Goal: Task Accomplishment & Management: Manage account settings

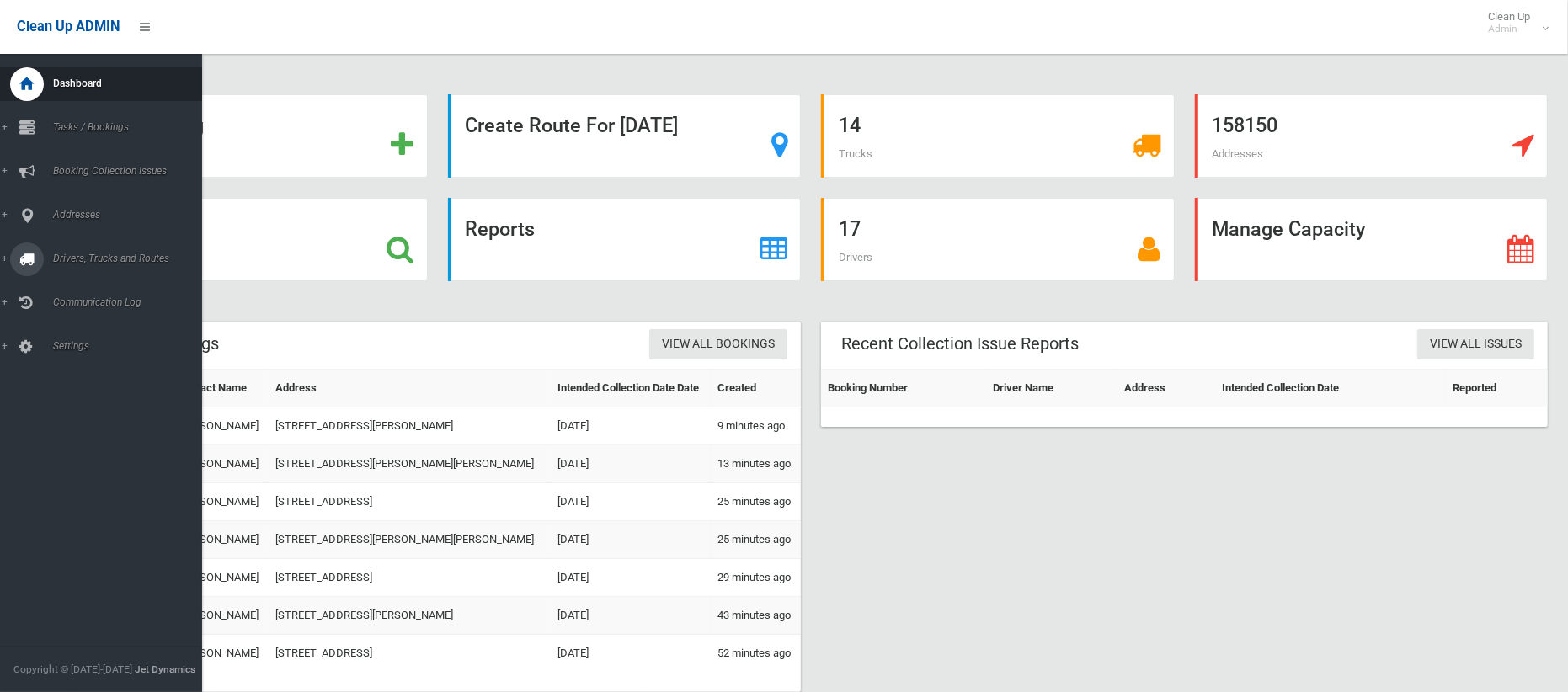
click at [104, 257] on span "Drivers, Trucks and Routes" at bounding box center [125, 258] width 154 height 12
click at [77, 353] on span "Routes" at bounding box center [118, 358] width 140 height 12
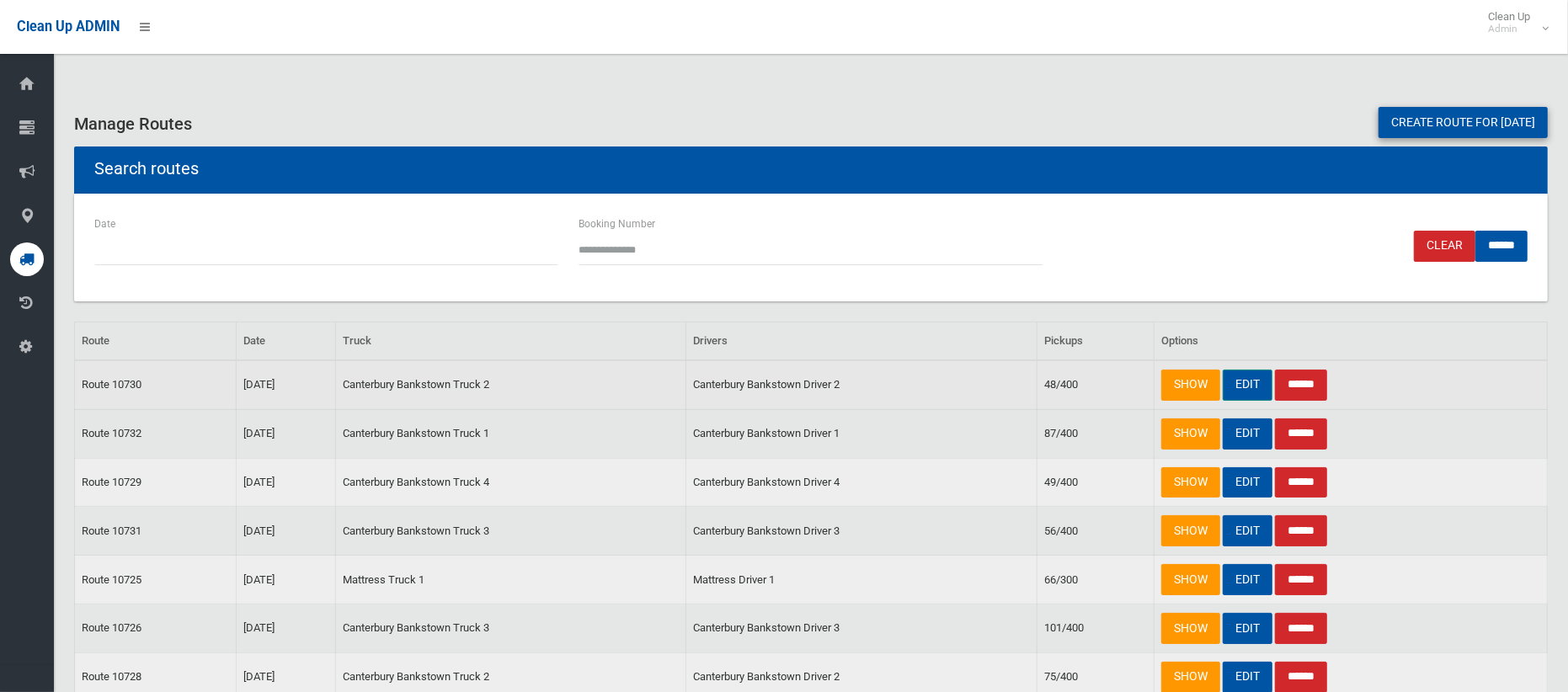
click at [1246, 385] on link "EDIT" at bounding box center [1247, 385] width 50 height 31
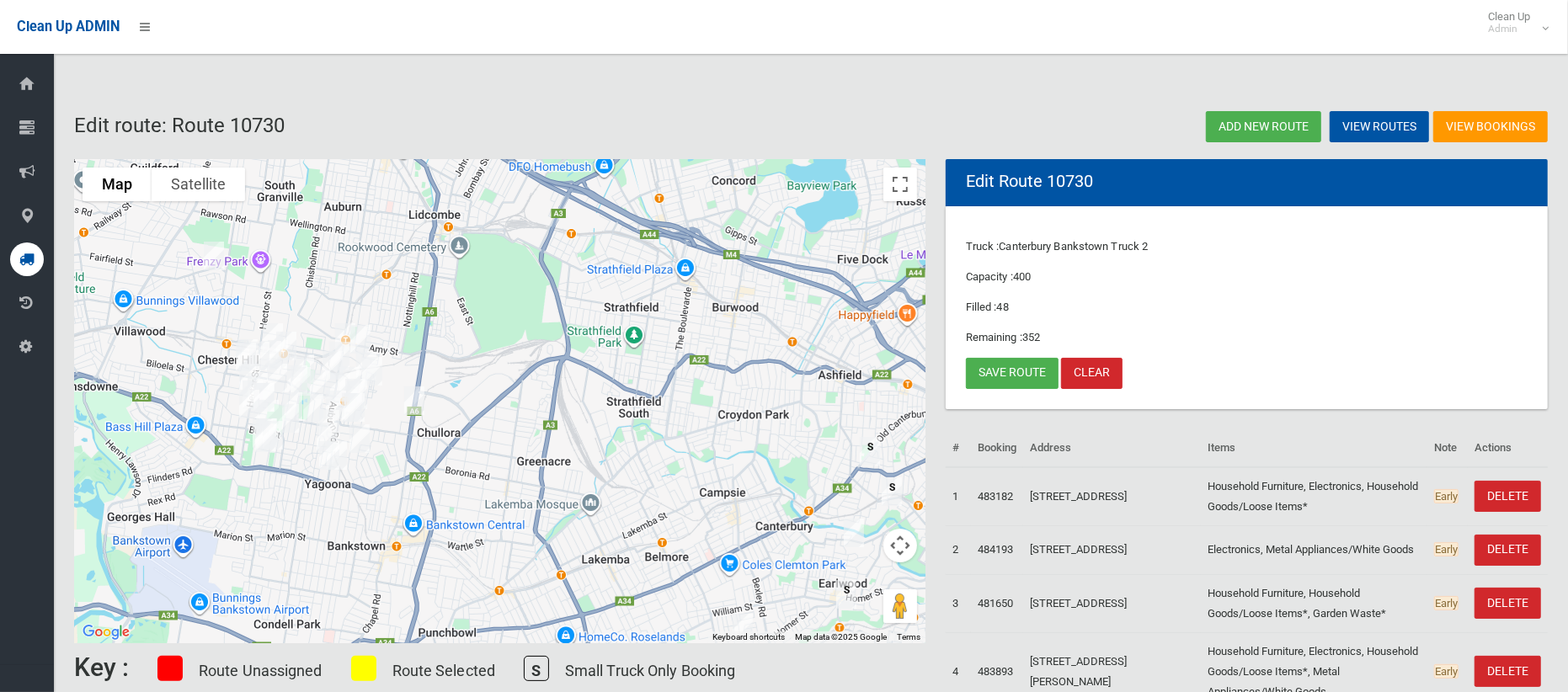
drag, startPoint x: 180, startPoint y: 230, endPoint x: 228, endPoint y: 300, distance: 84.9
click at [228, 300] on div at bounding box center [500, 401] width 851 height 484
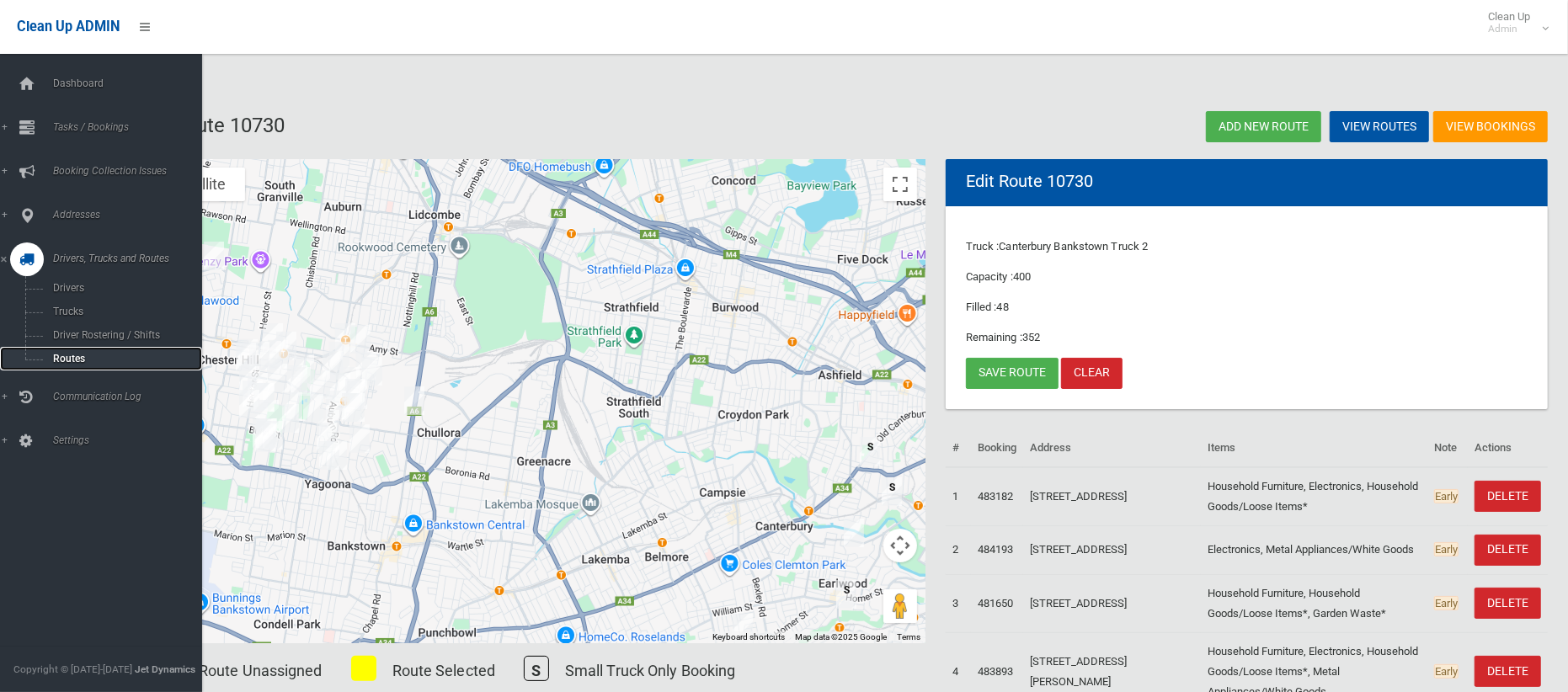
click at [75, 357] on span "Routes" at bounding box center [118, 358] width 140 height 12
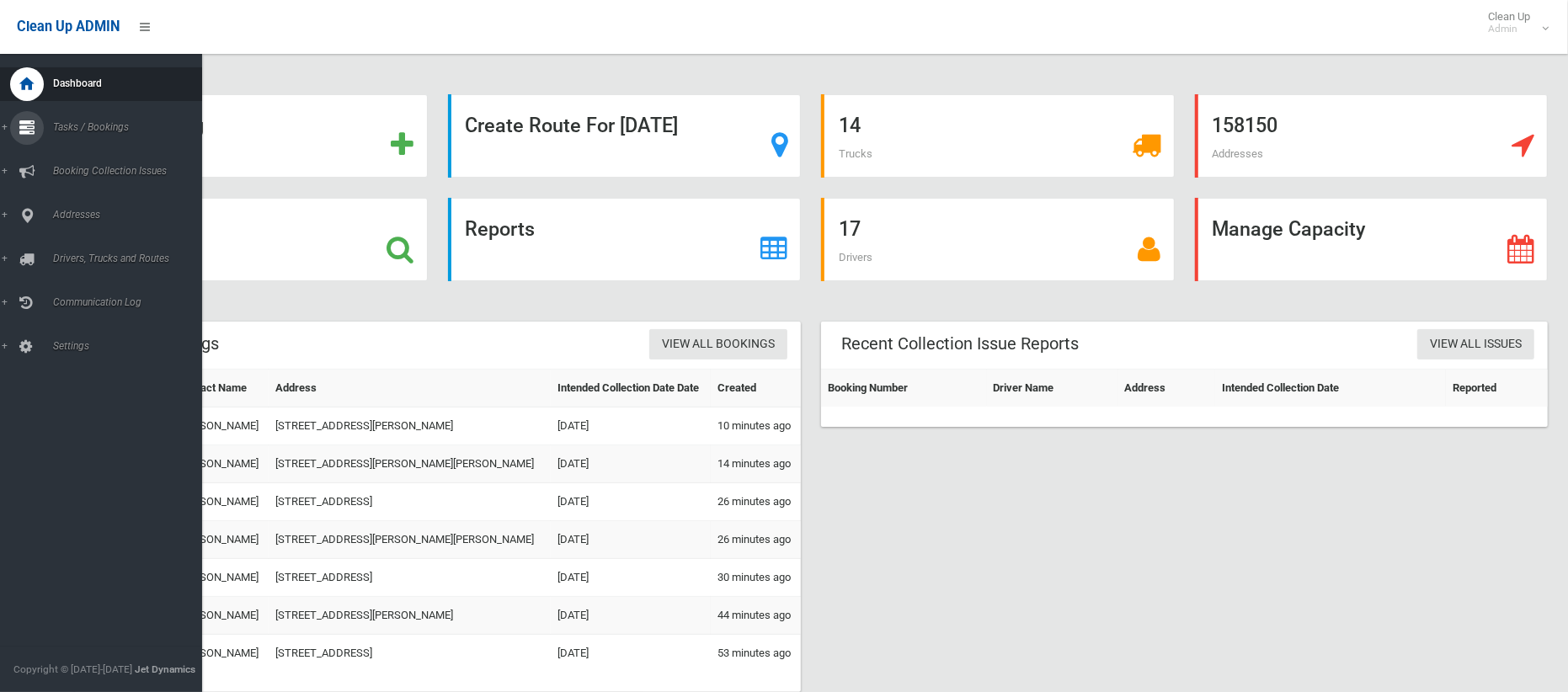
click at [68, 132] on span "Tasks / Bookings" at bounding box center [125, 127] width 154 height 12
click at [71, 245] on span "Search" at bounding box center [118, 251] width 140 height 12
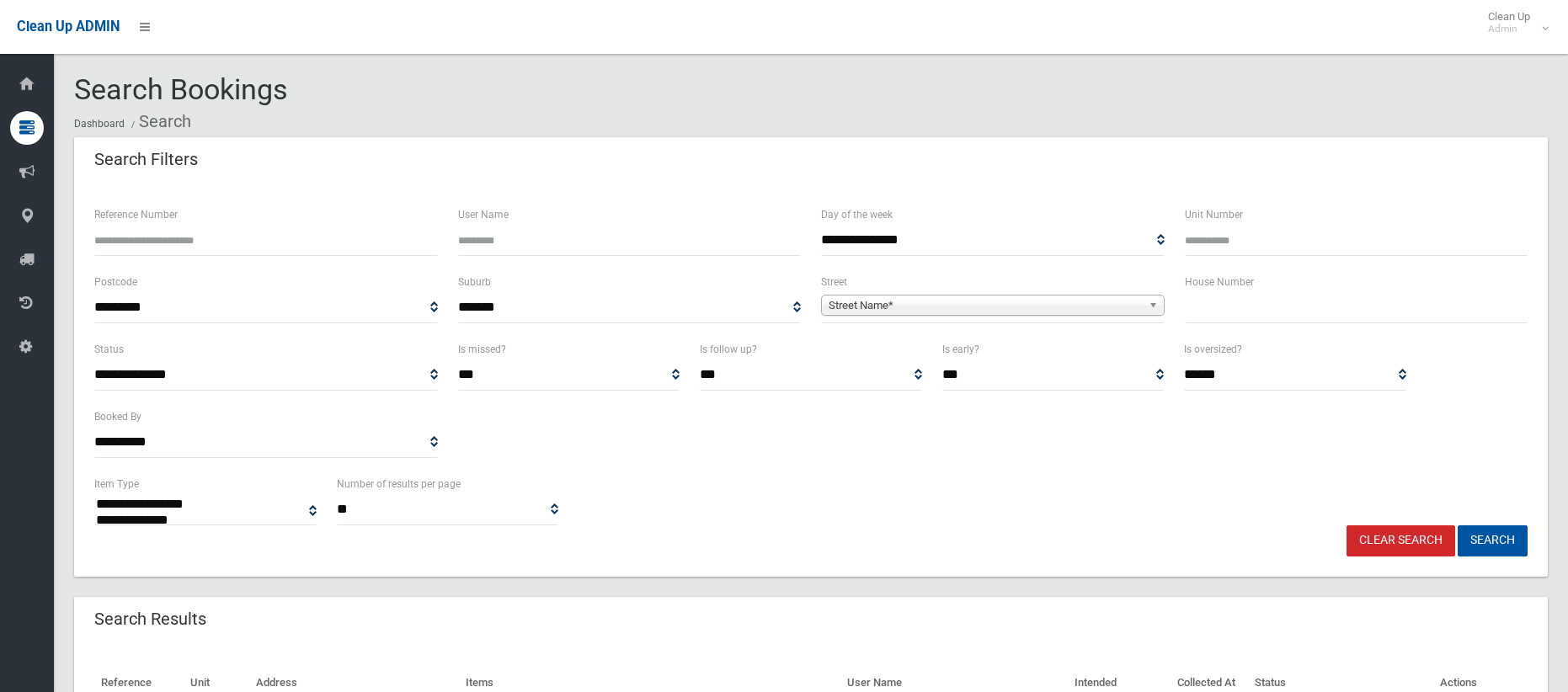
select select
click at [1224, 307] on input "text" at bounding box center [1357, 308] width 344 height 31
type input "***"
click at [1025, 309] on span "Street Name*" at bounding box center [984, 306] width 313 height 20
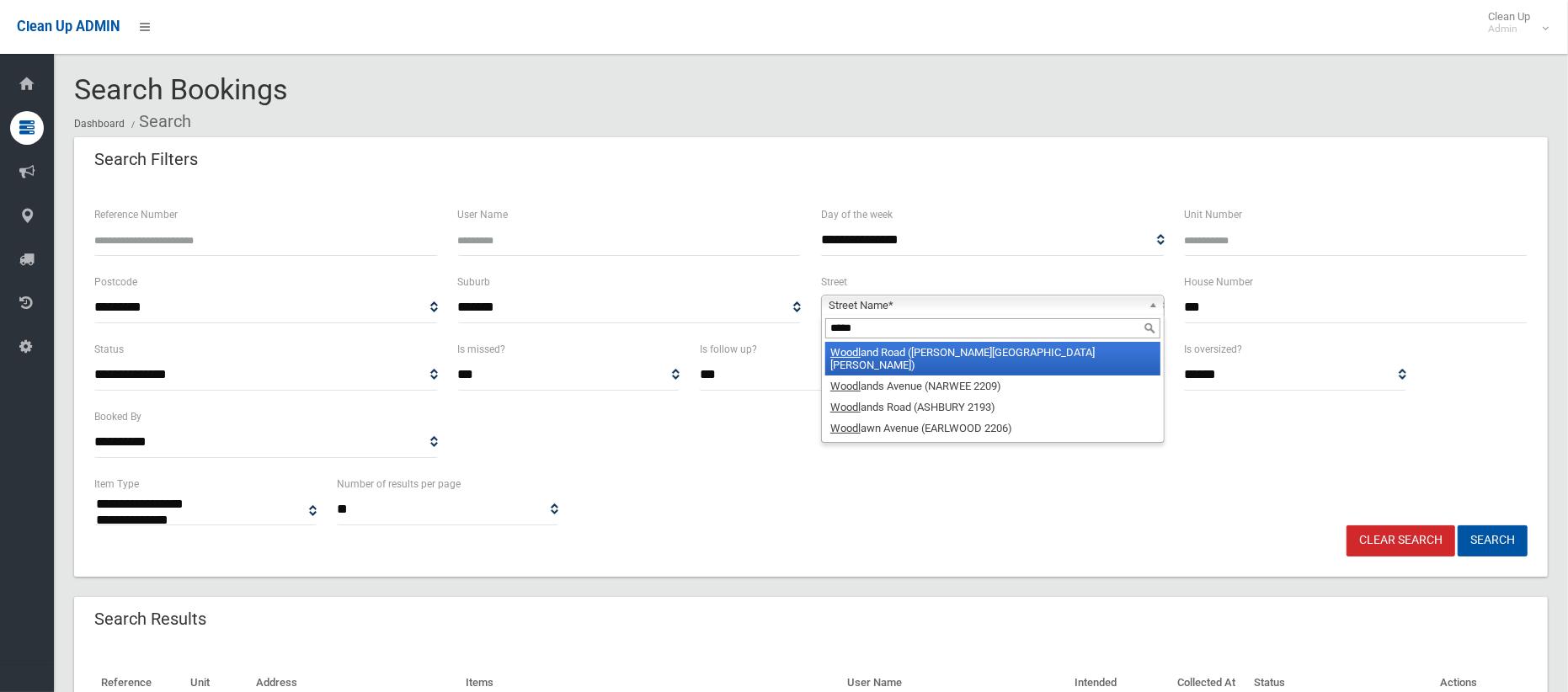
type input "*****"
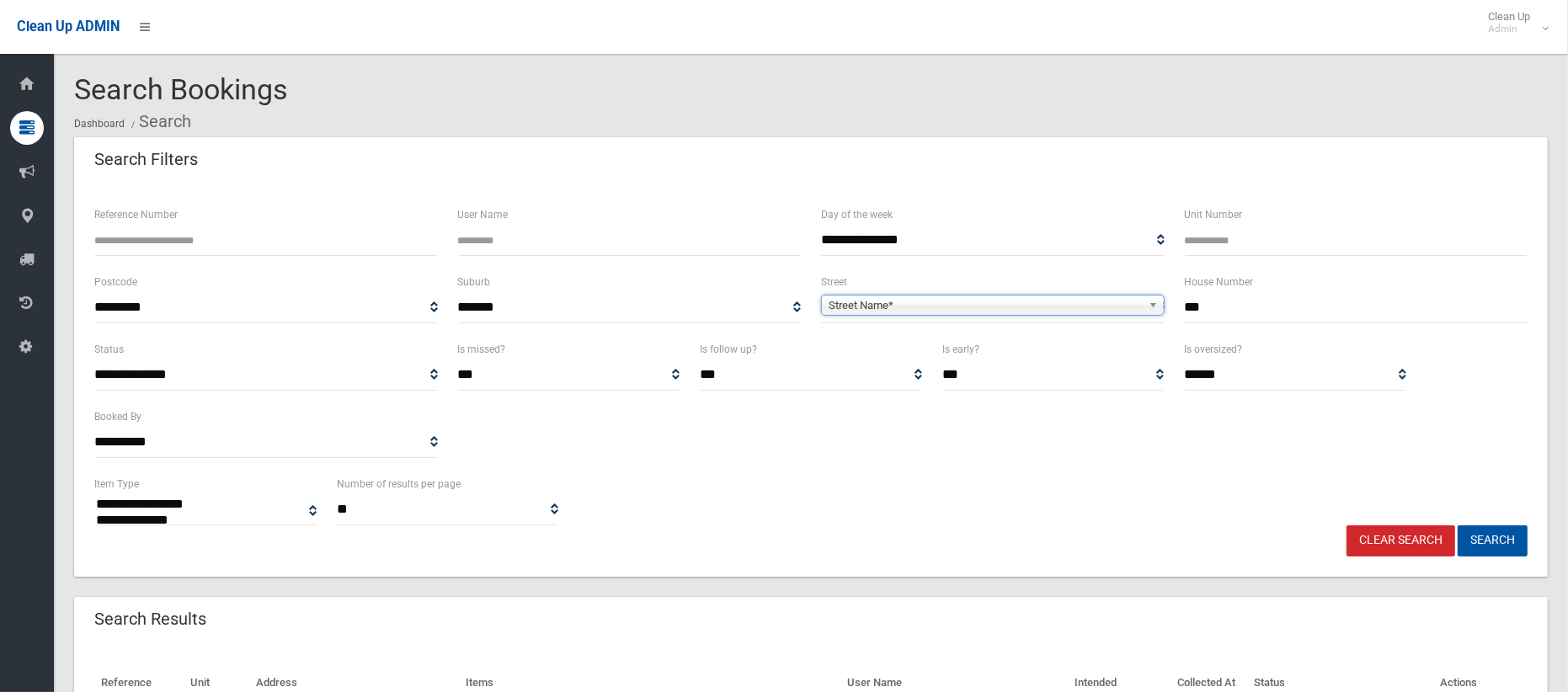
click at [915, 316] on span "**********" at bounding box center [993, 308] width 344 height 31
click at [895, 315] on div "Street Name* Woodl and Road (CHESTER HILL 2162) Woodl ands Avenue (NARWEE 2209)…" at bounding box center [993, 305] width 344 height 21
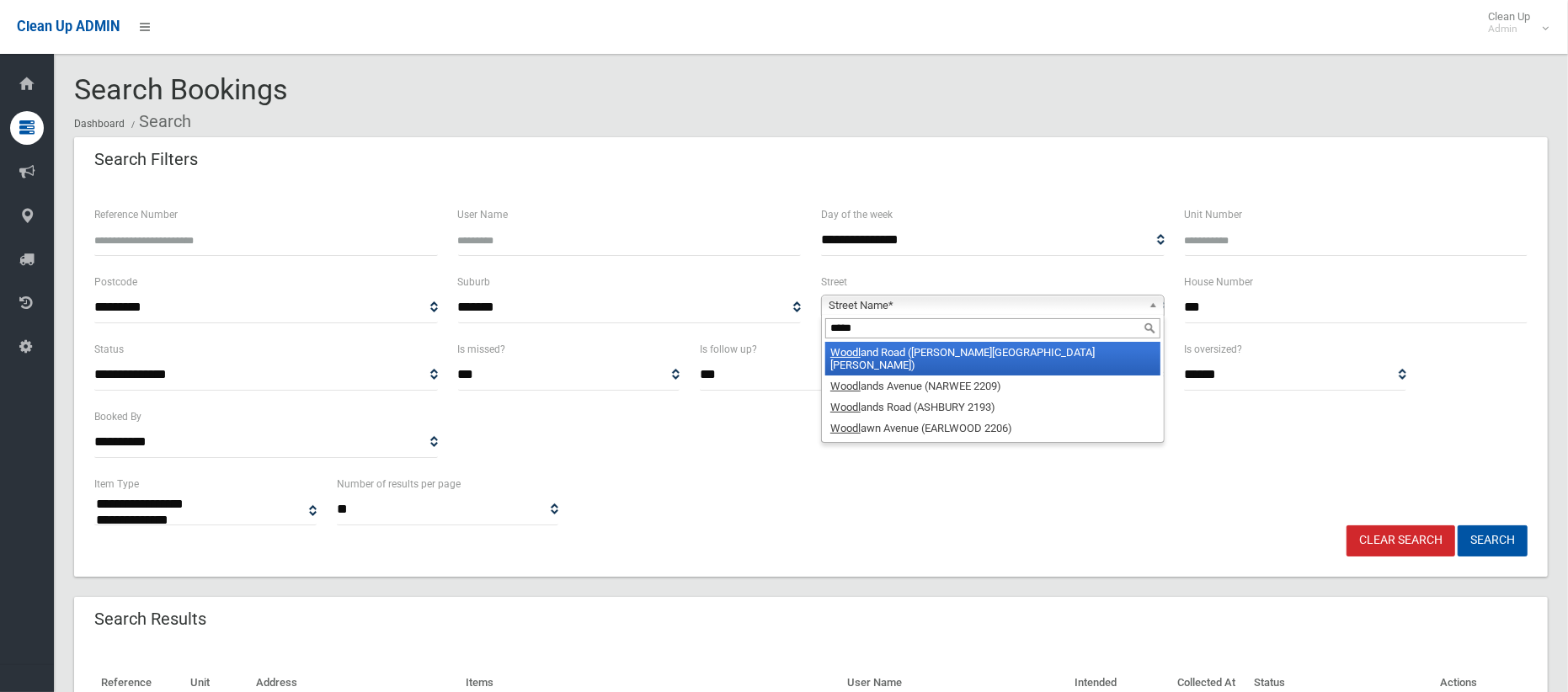
type input "*****"
click at [897, 359] on li "Woodl and Road (CHESTER HILL 2162)" at bounding box center [993, 358] width 335 height 34
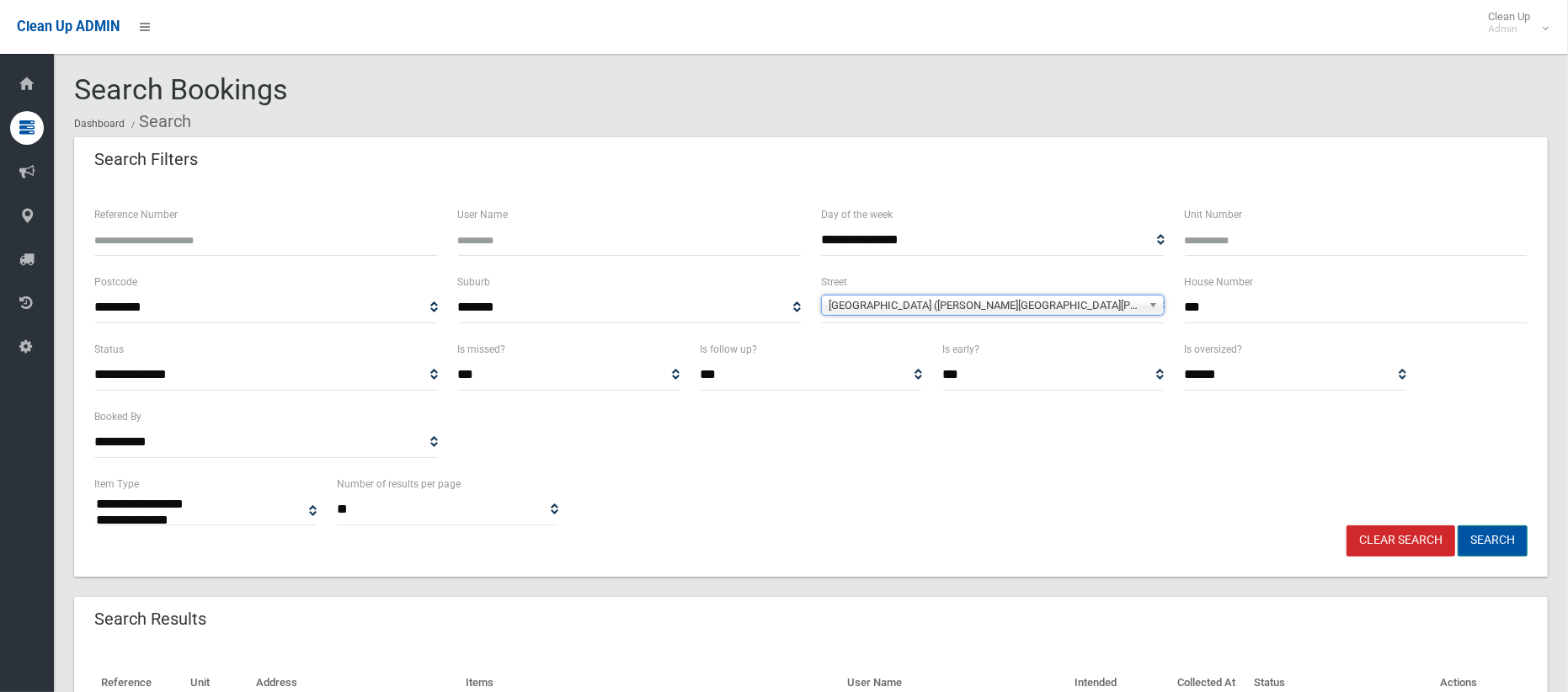
click at [1491, 536] on button "Search" at bounding box center [1493, 541] width 70 height 31
select select
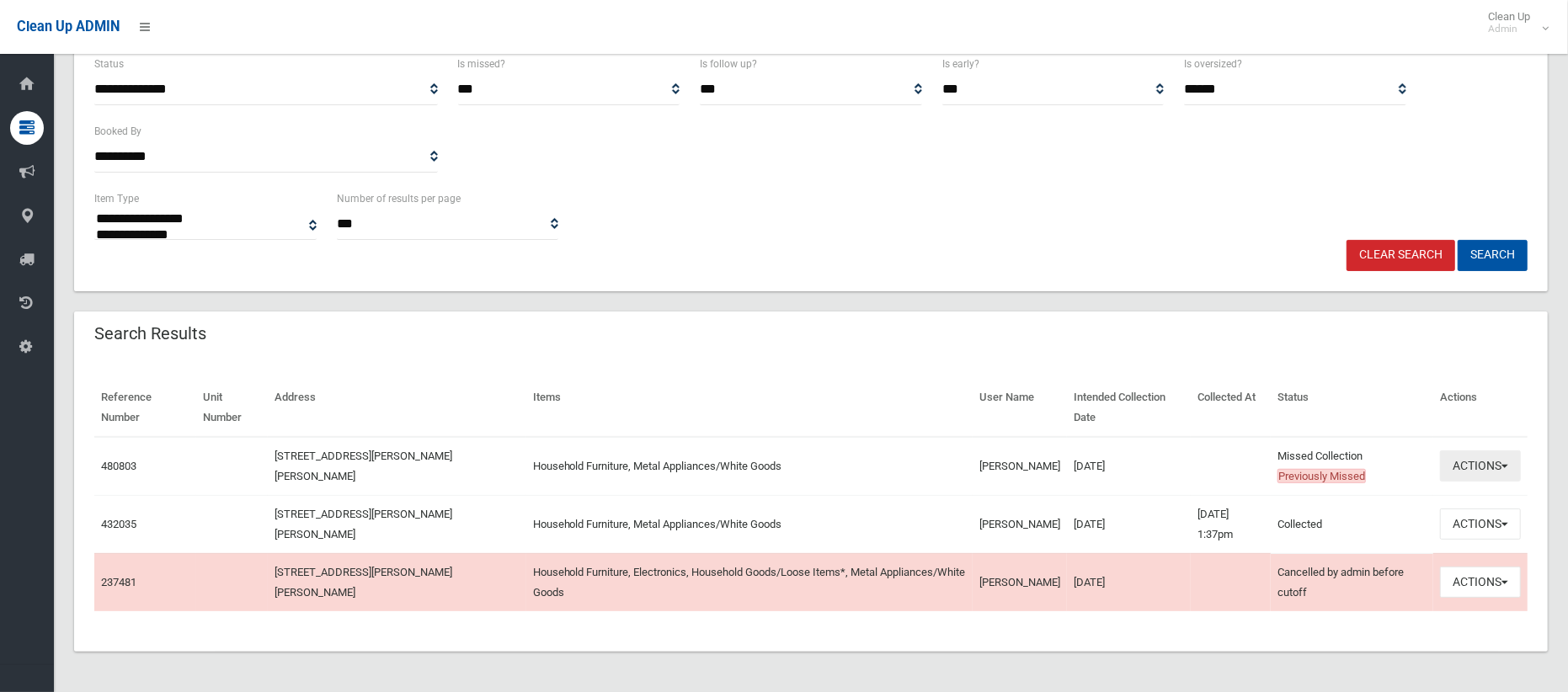
click at [1466, 474] on button "Actions" at bounding box center [1481, 466] width 81 height 31
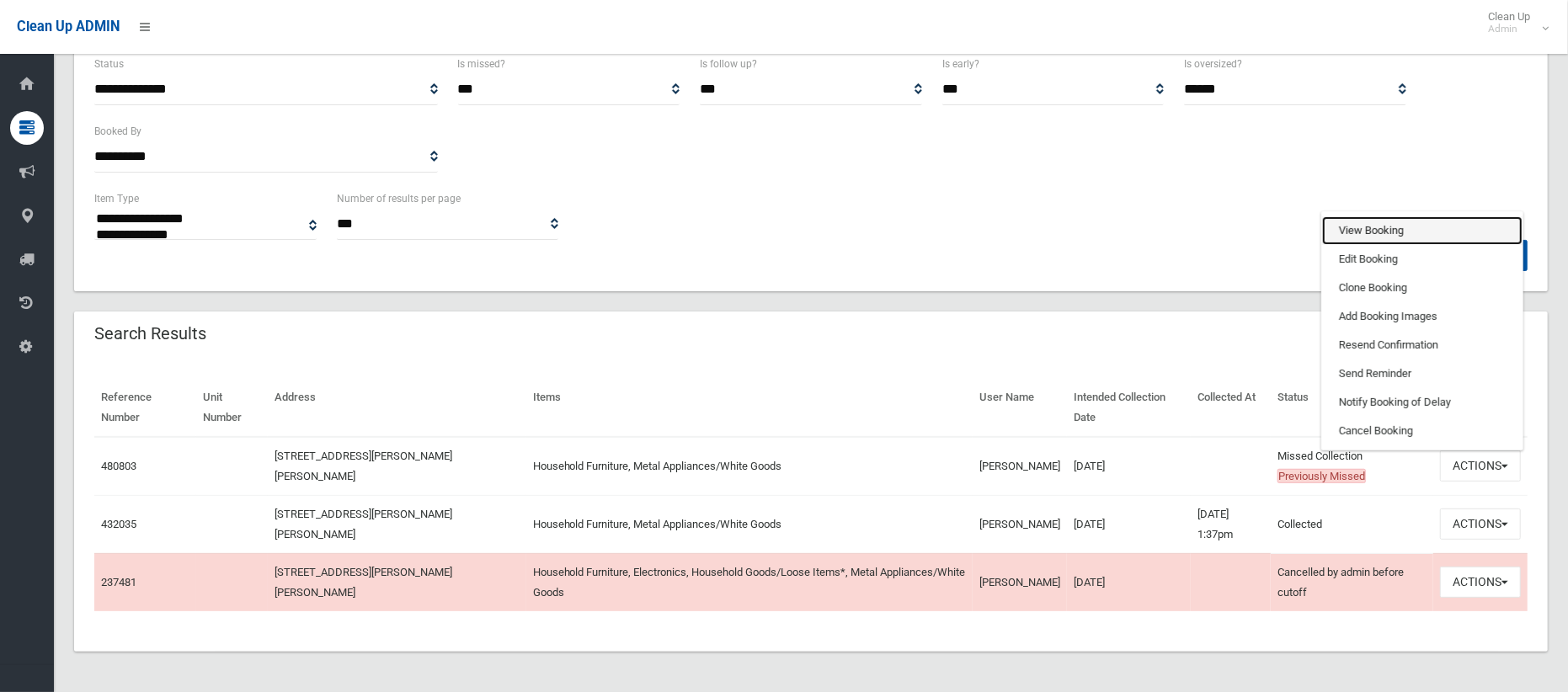
click at [1369, 236] on link "View Booking" at bounding box center [1422, 230] width 200 height 28
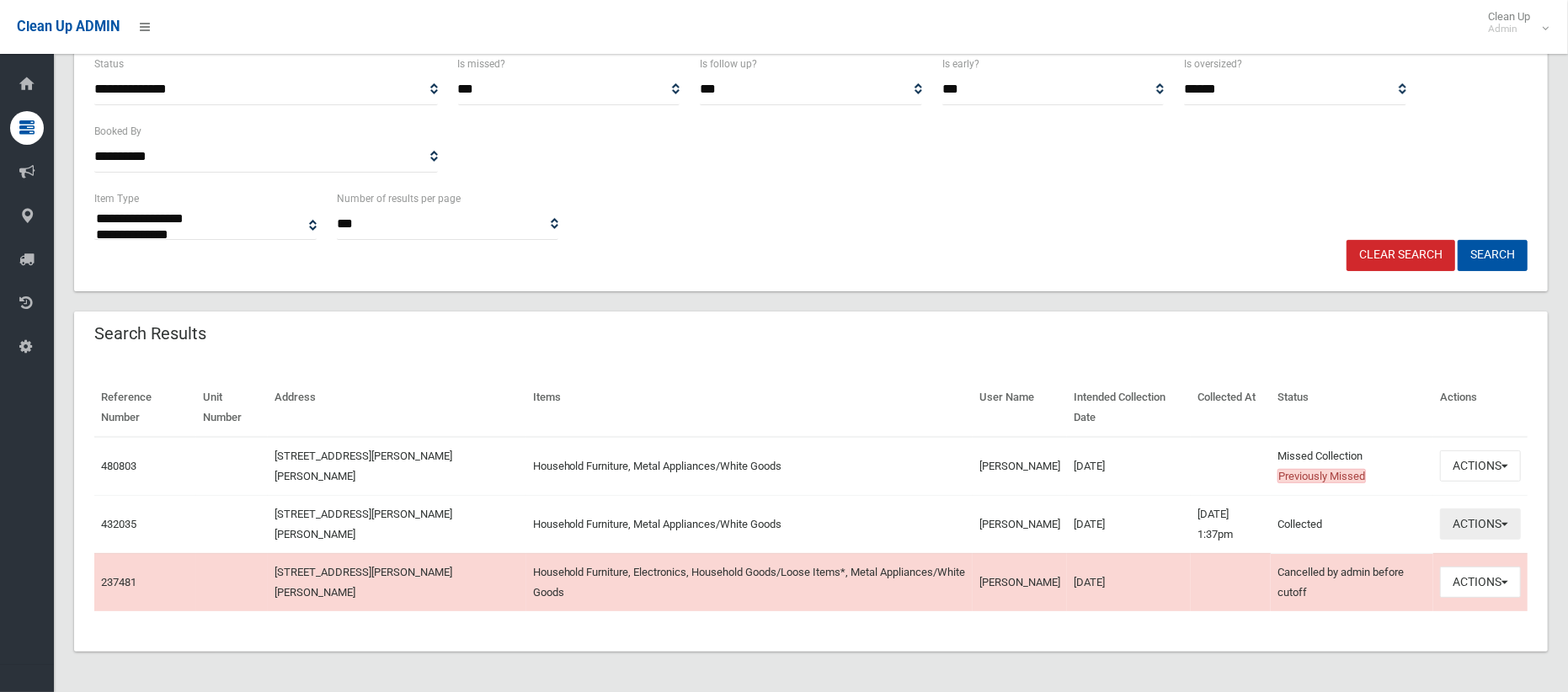
click at [1456, 528] on button "Actions" at bounding box center [1481, 524] width 81 height 31
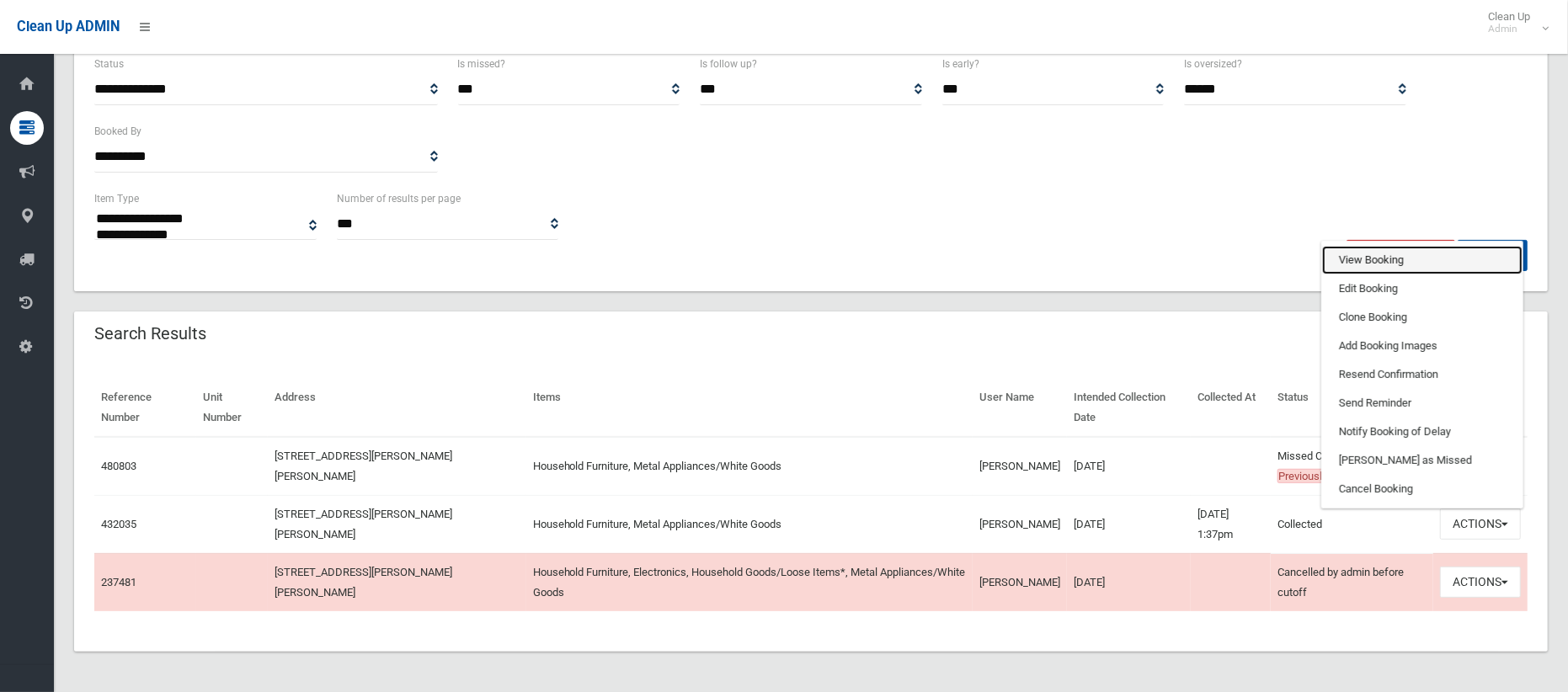
click at [1362, 251] on link "View Booking" at bounding box center [1422, 259] width 200 height 28
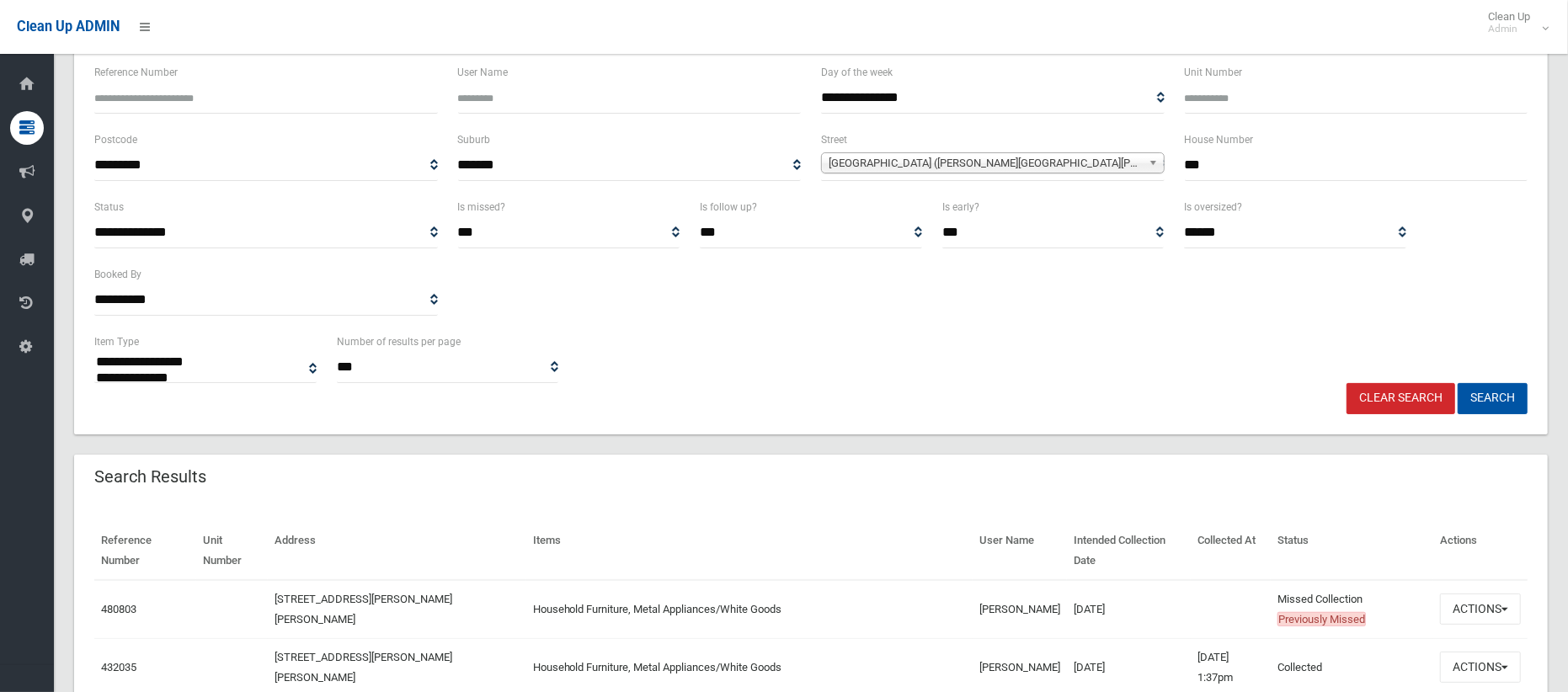
scroll to position [135, 0]
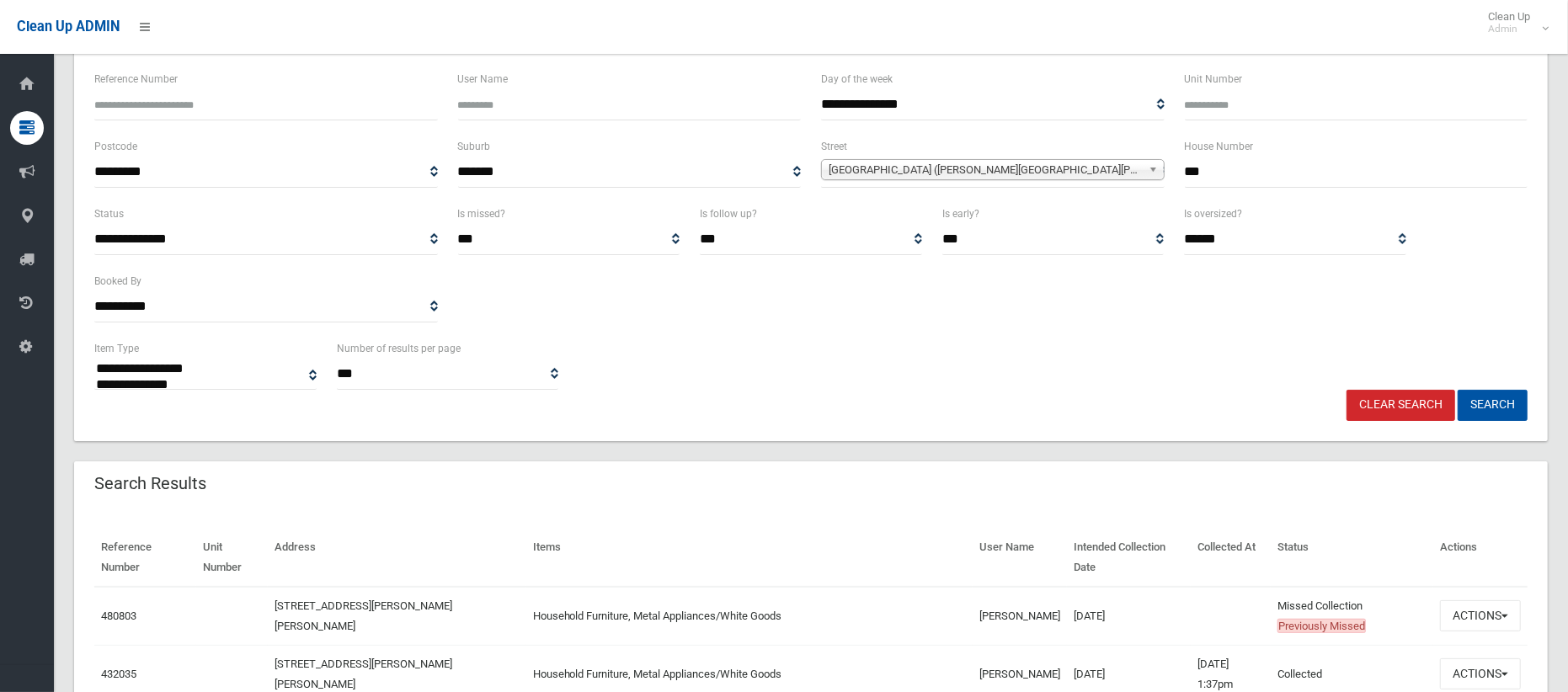
click at [1249, 178] on input "***" at bounding box center [1357, 172] width 344 height 31
type input "***"
click at [985, 173] on span "[GEOGRAPHIC_DATA] ([PERSON_NAME][GEOGRAPHIC_DATA][PERSON_NAME])" at bounding box center [984, 170] width 313 height 20
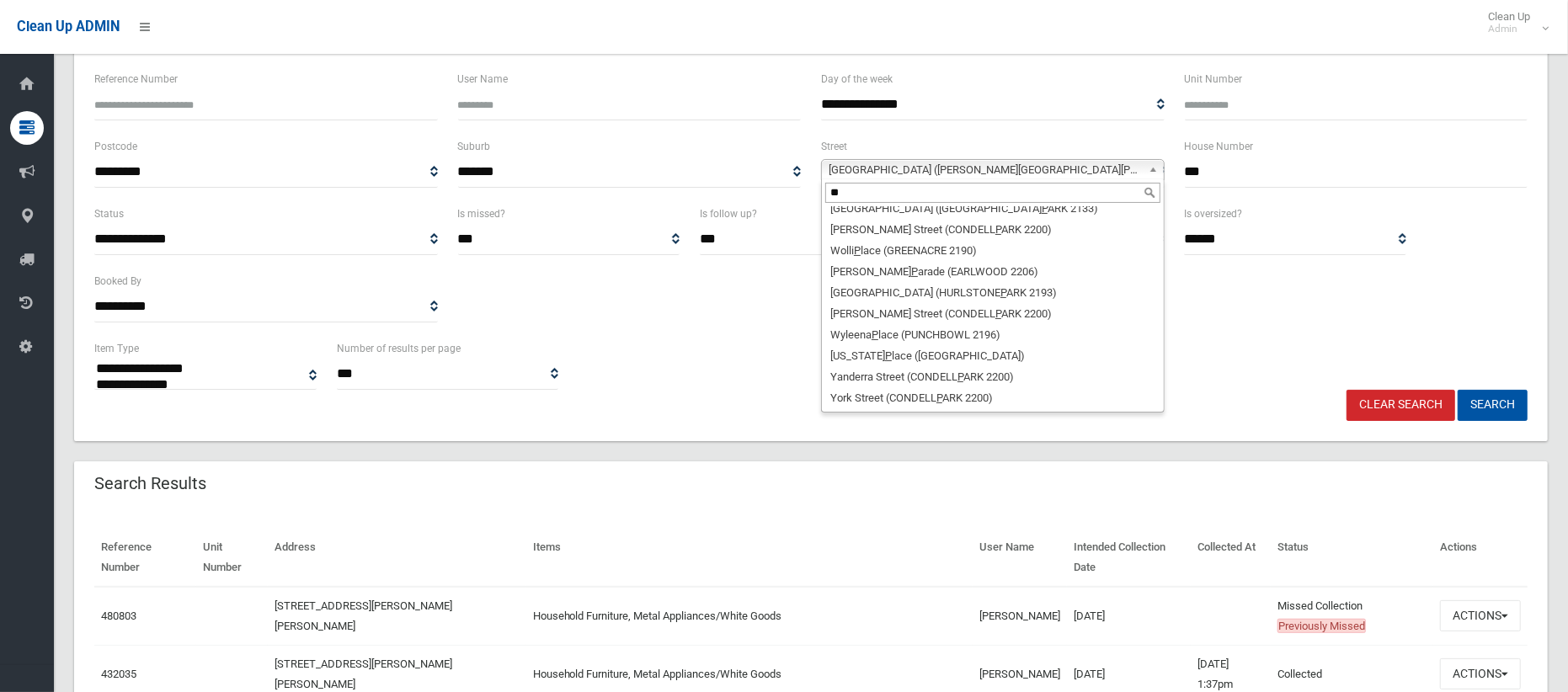
scroll to position [0, 0]
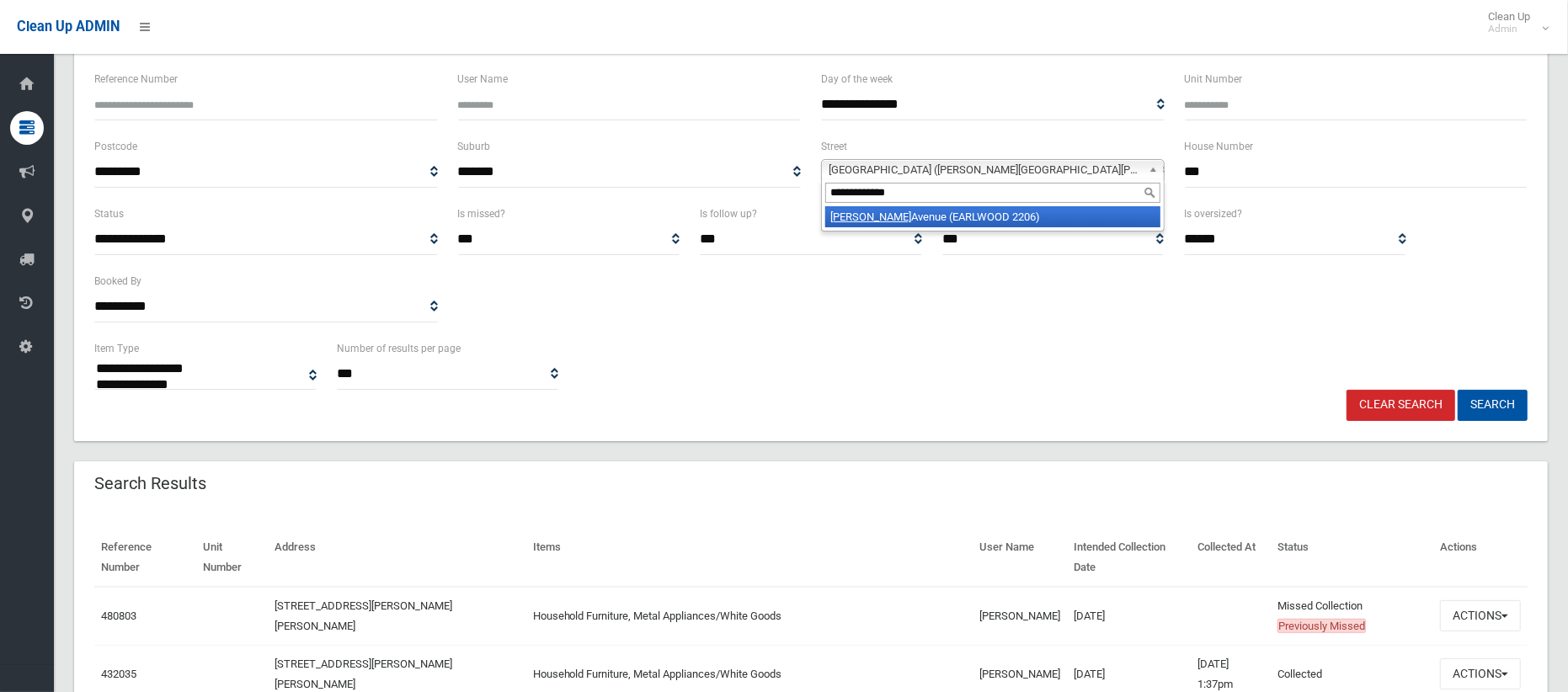
type input "**********"
click at [996, 215] on li "Prince Edward Avenue (EARLWOOD 2206)" at bounding box center [993, 216] width 335 height 21
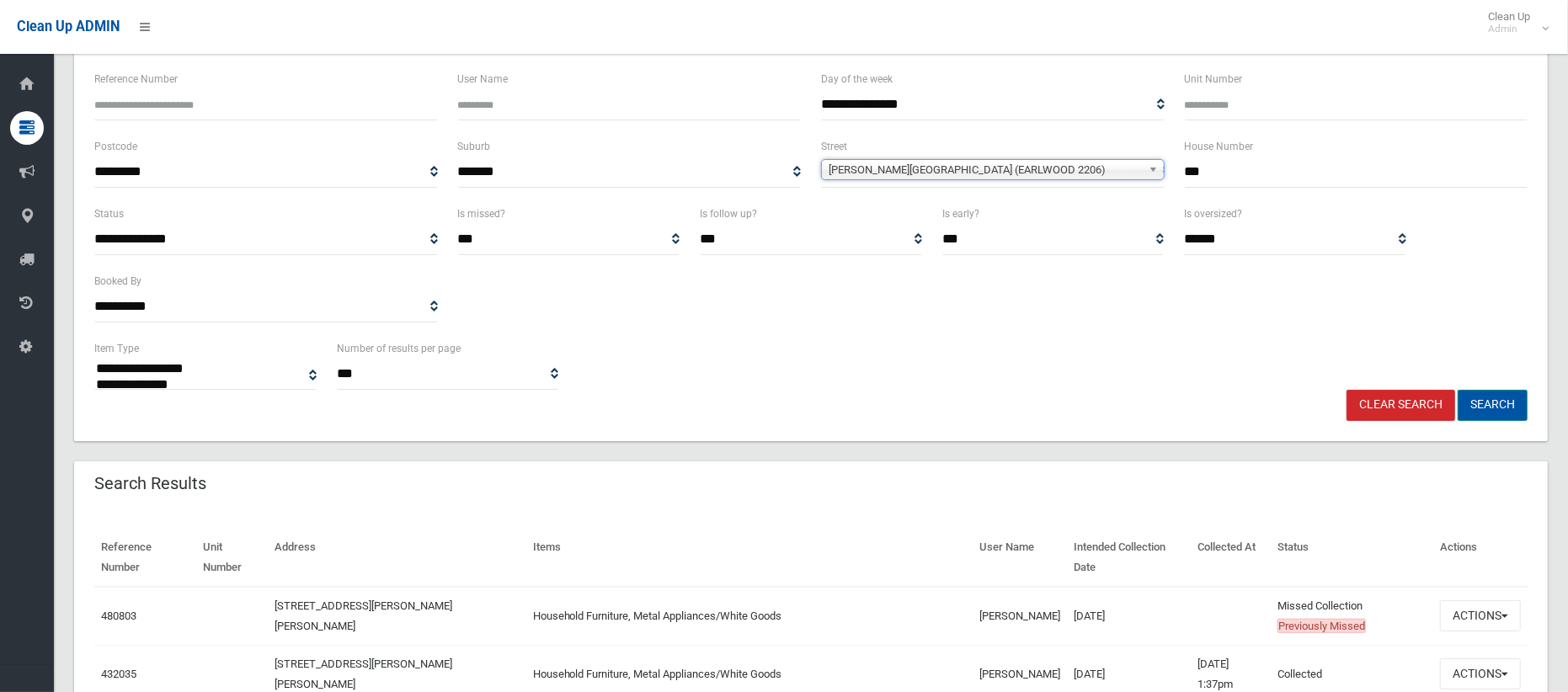
click at [1481, 405] on button "Search" at bounding box center [1493, 405] width 70 height 31
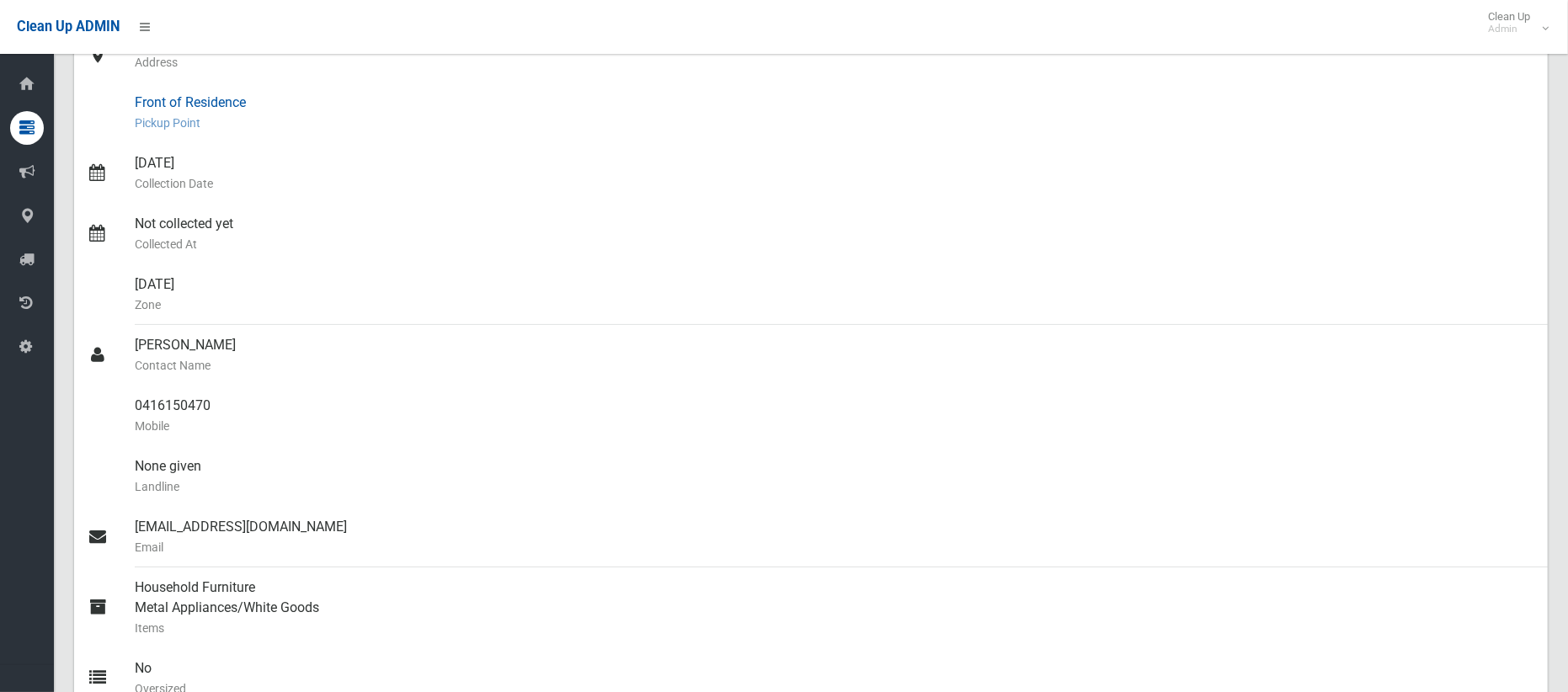
scroll to position [174, 0]
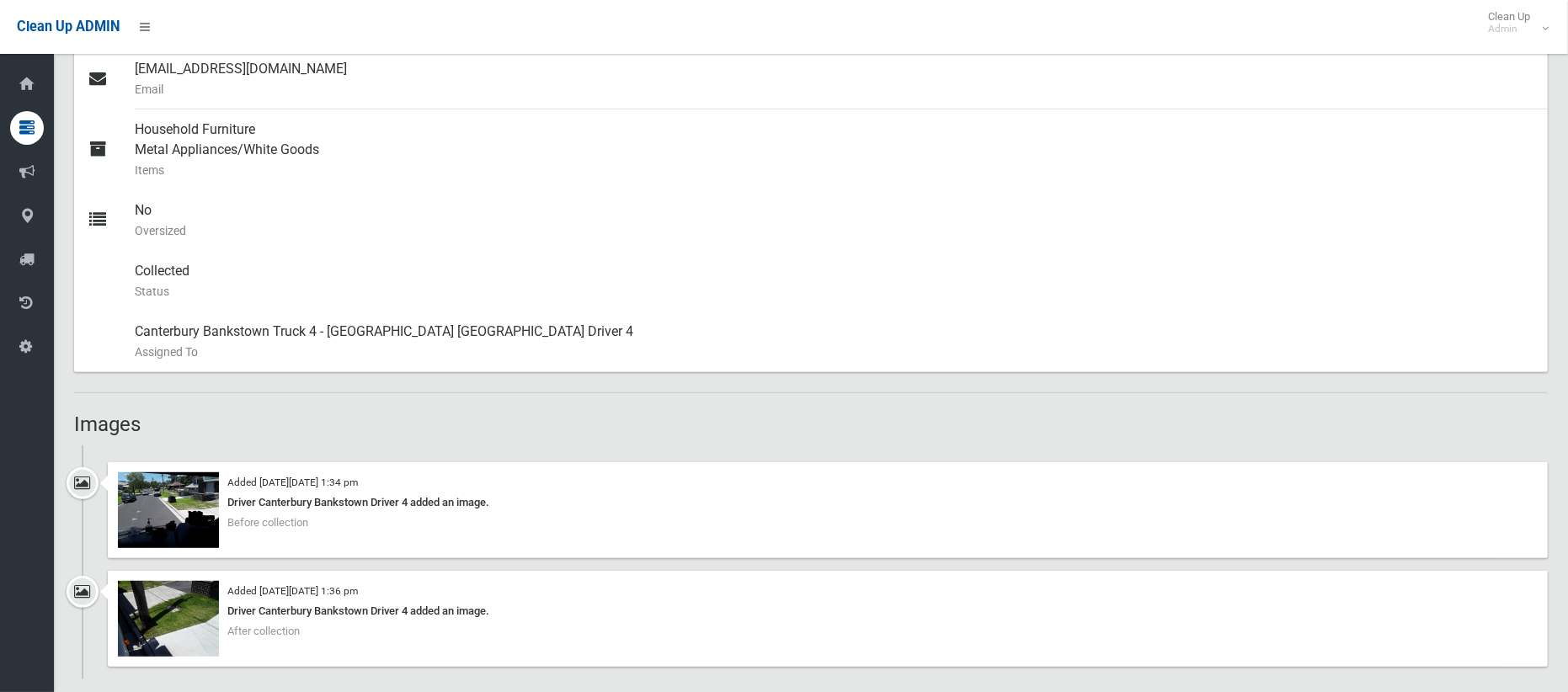
scroll to position [698, 0]
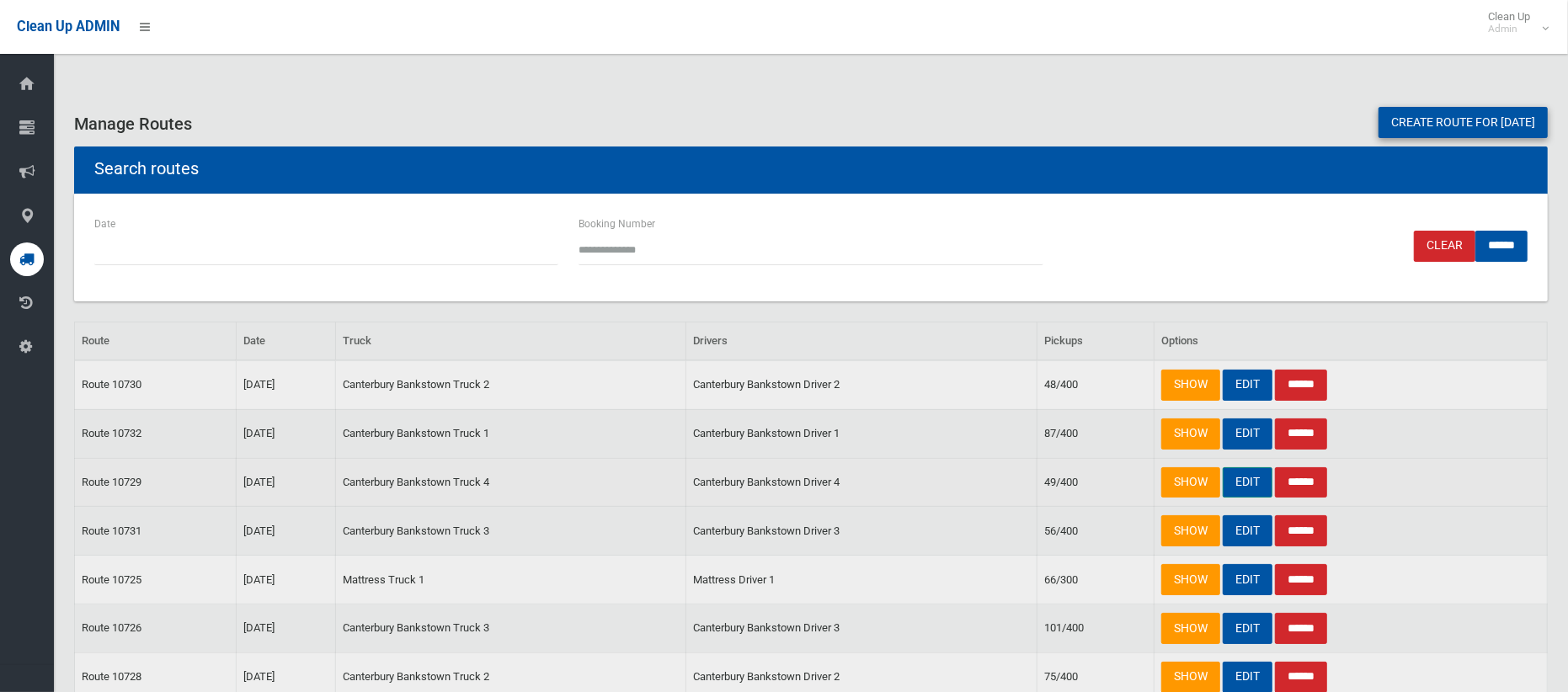
click at [1241, 482] on link "EDIT" at bounding box center [1247, 482] width 50 height 31
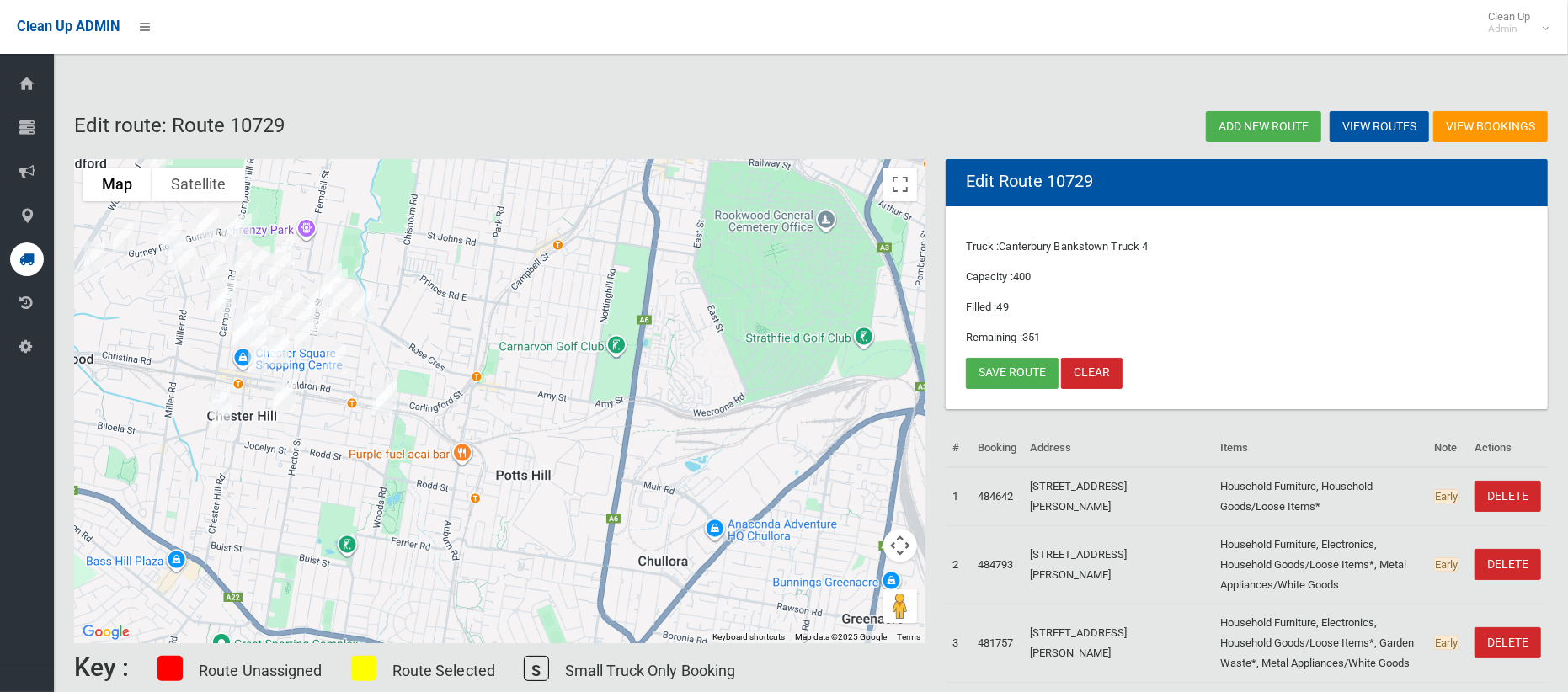
click at [204, 226] on img "24a Woodland Road, CHESTER HILL NSW 2162" at bounding box center [202, 228] width 34 height 42
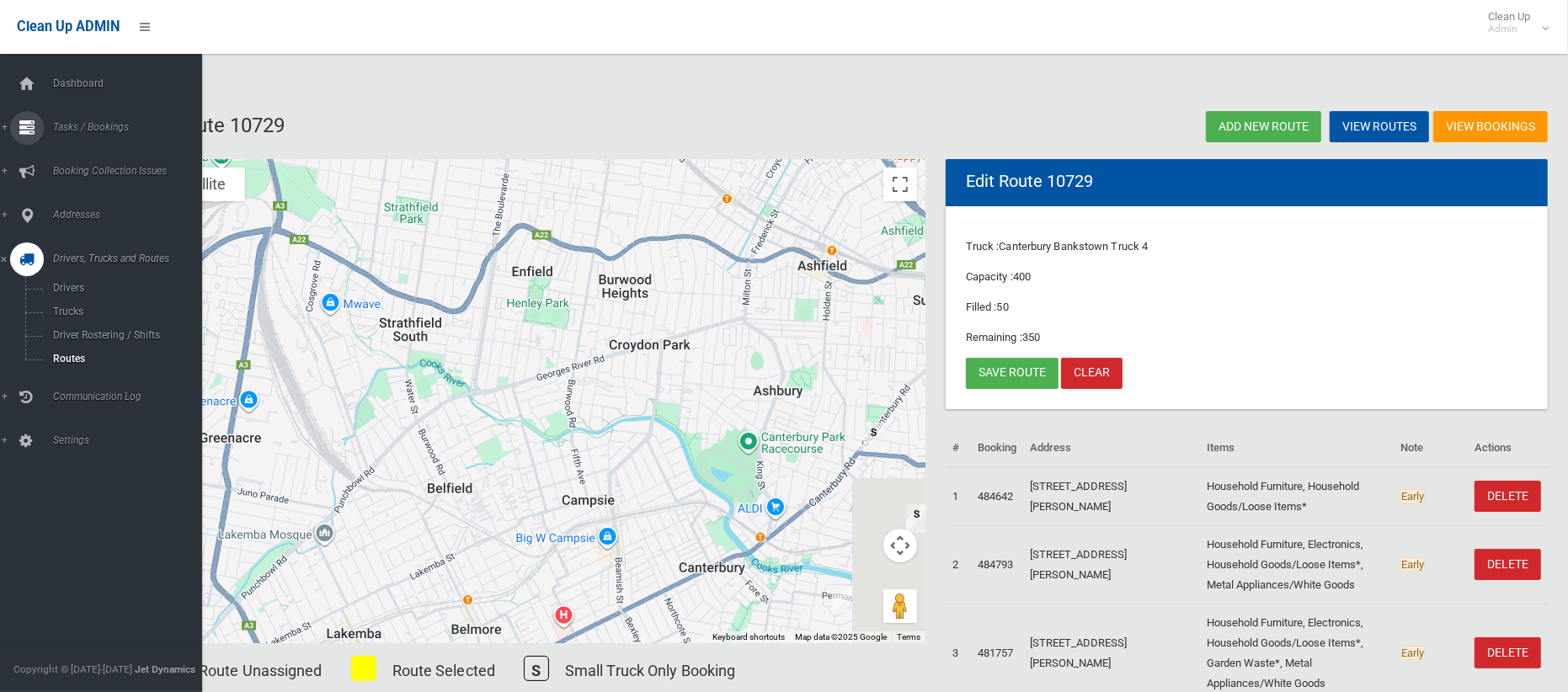
drag, startPoint x: 729, startPoint y: 393, endPoint x: 0, endPoint y: 127, distance: 776.0
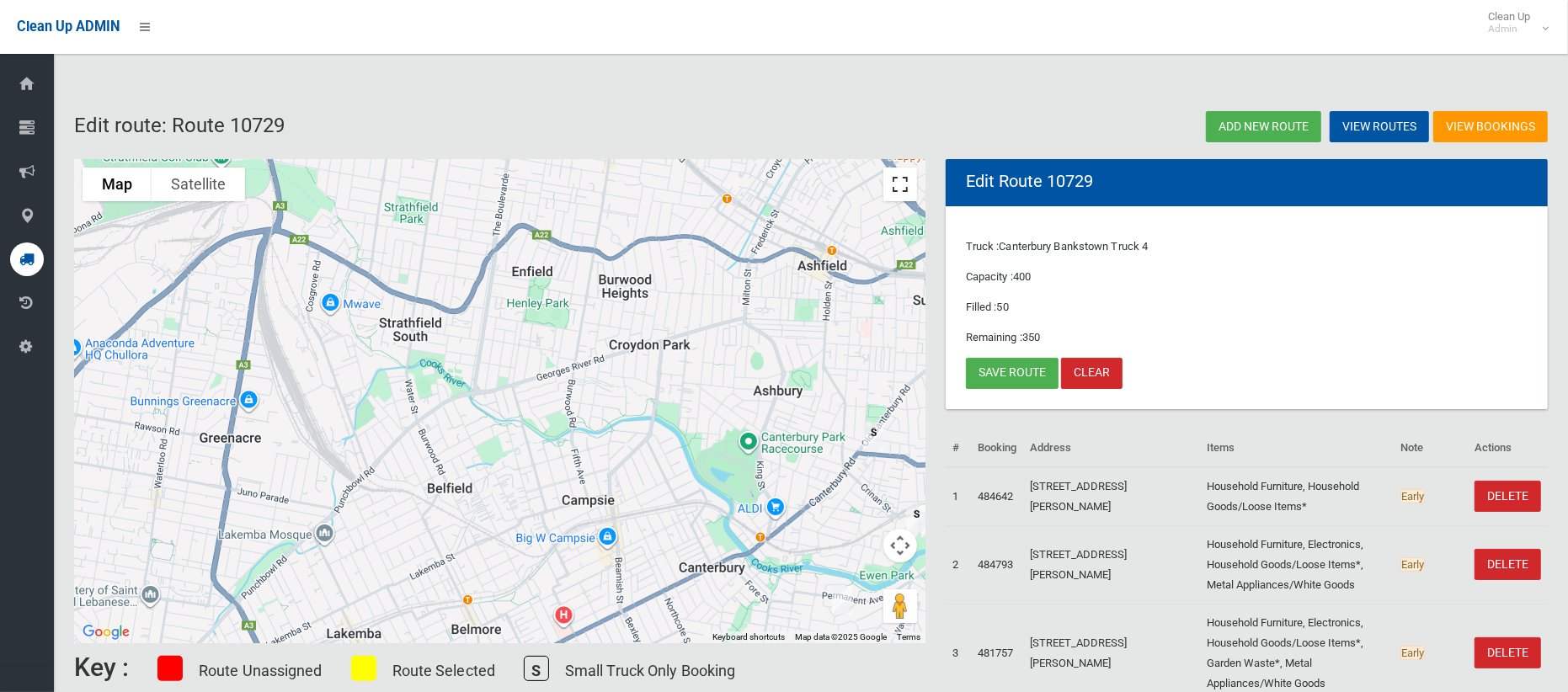
click at [906, 192] on button "Toggle fullscreen view" at bounding box center [900, 184] width 34 height 34
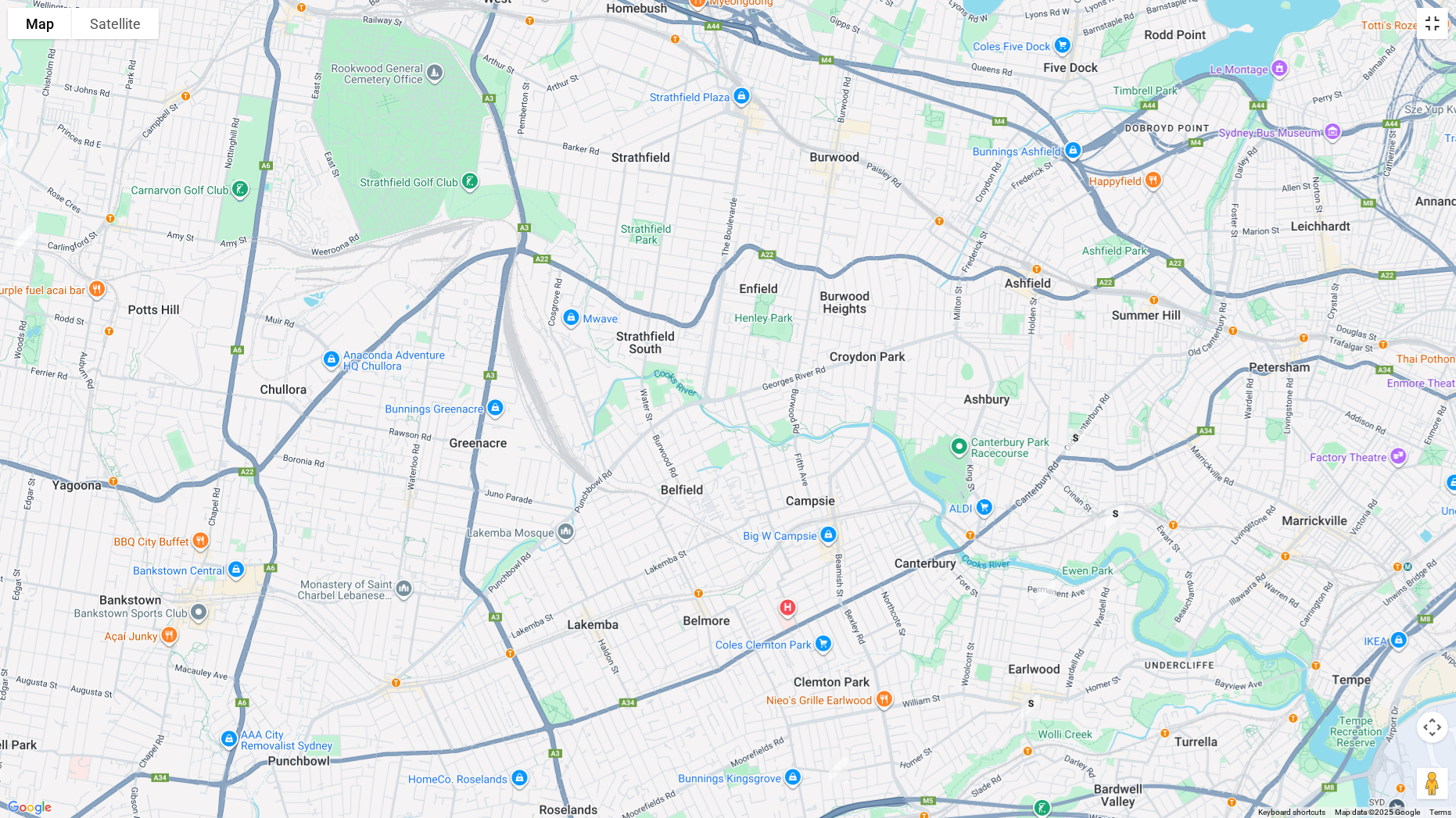
click at [1442, 29] on button "Toggle fullscreen view" at bounding box center [1432, 23] width 32 height 32
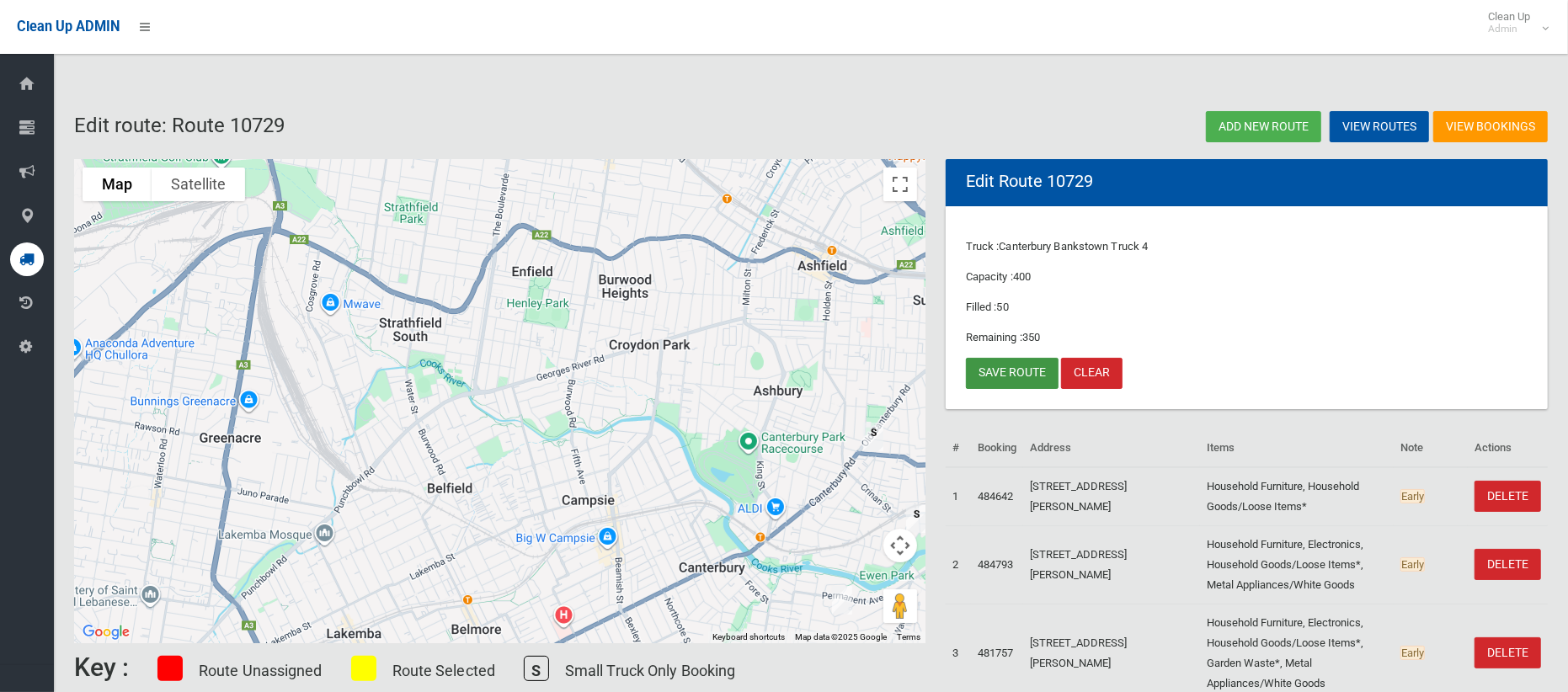
click at [1000, 380] on link "Save route" at bounding box center [1012, 373] width 93 height 31
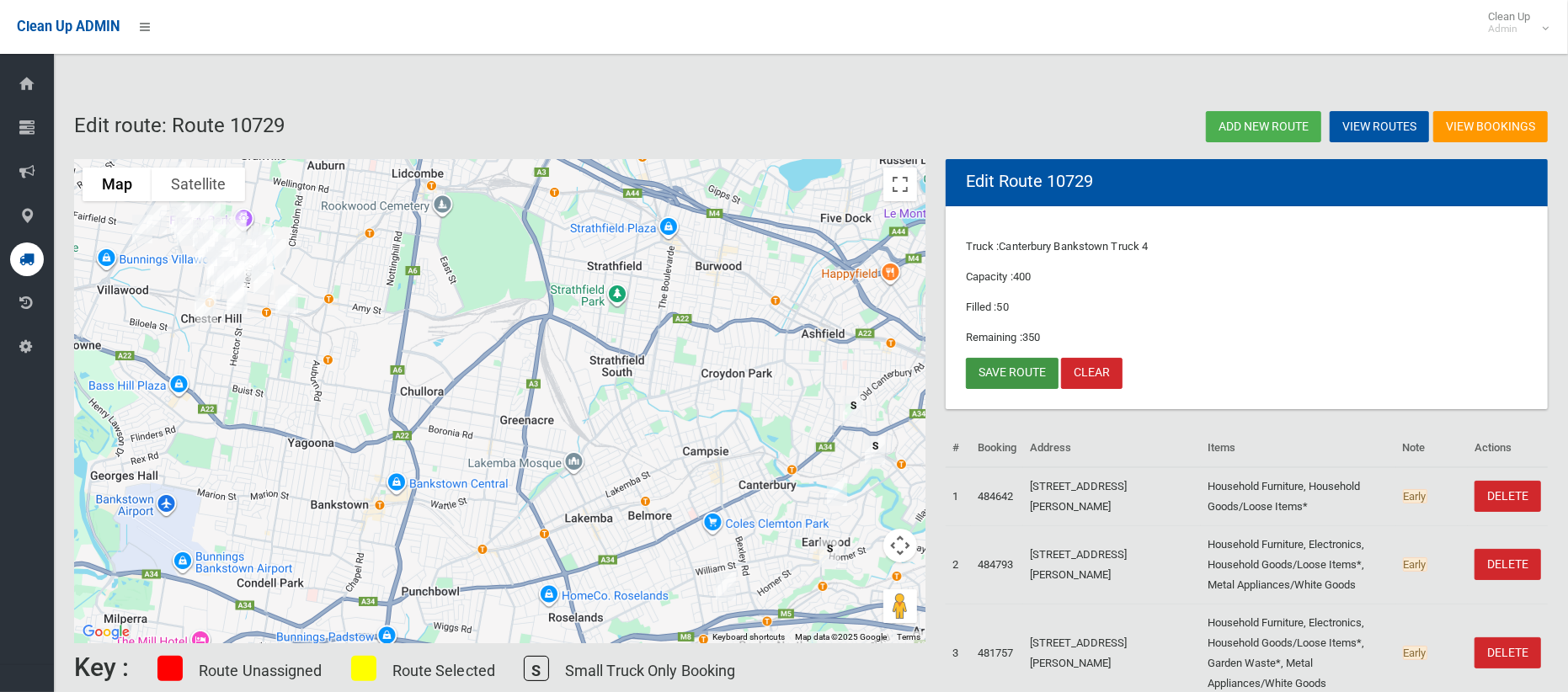
click at [1006, 368] on link "Save route" at bounding box center [1012, 373] width 93 height 31
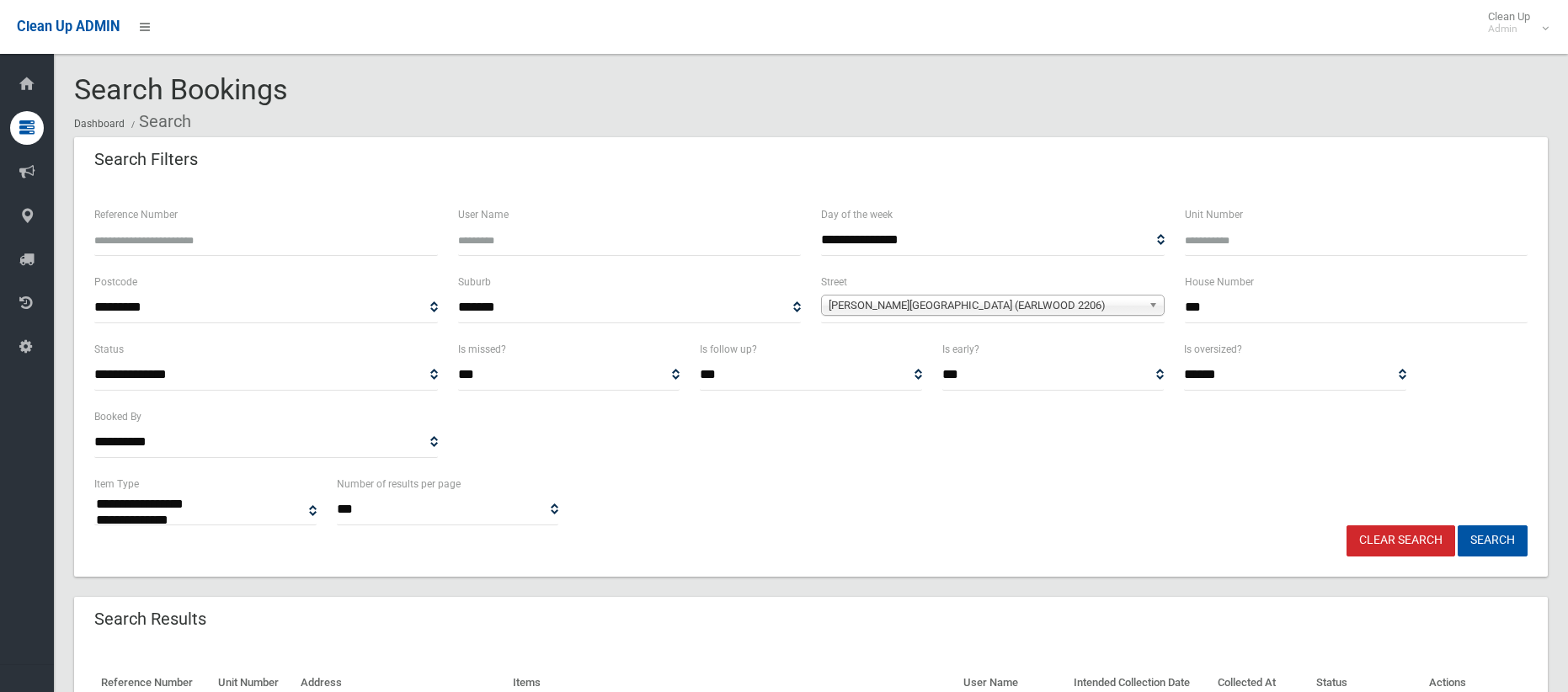
select select
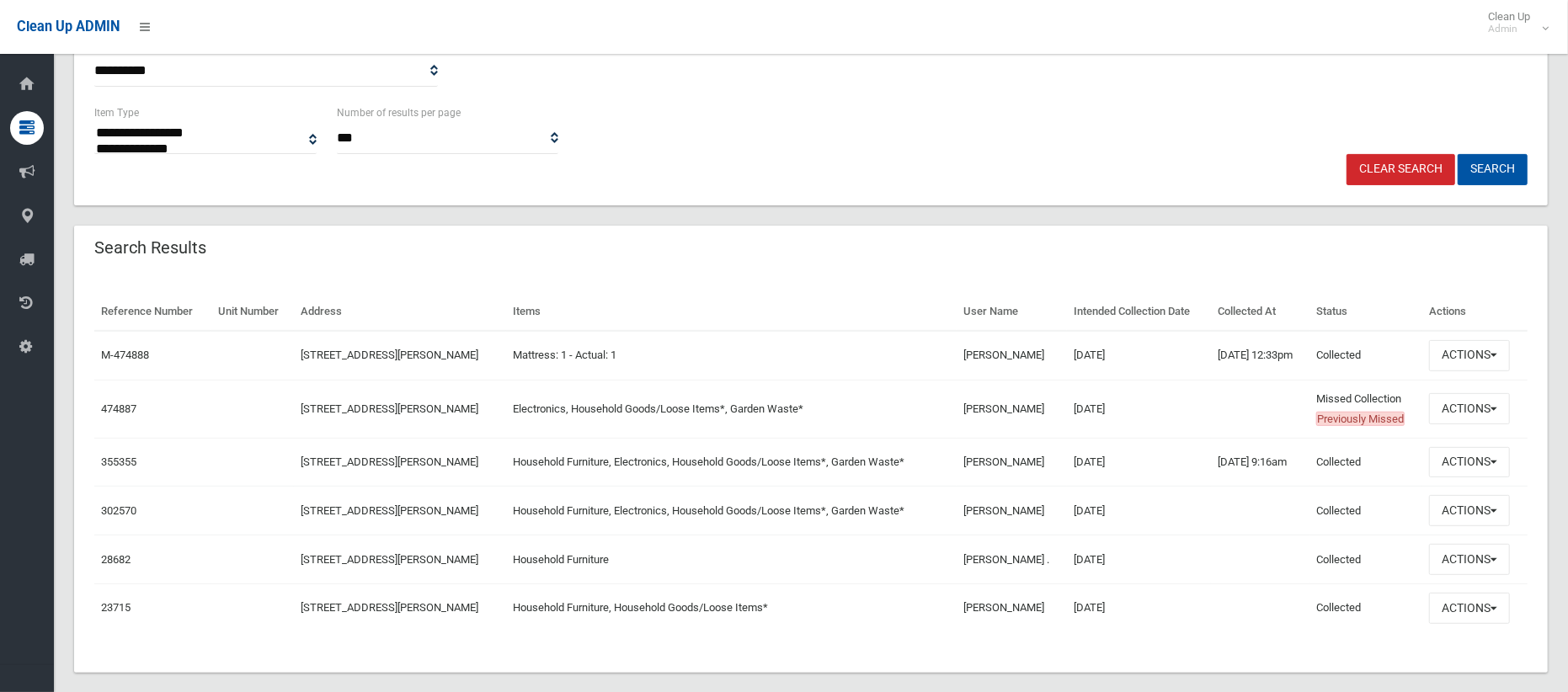
scroll to position [379, 0]
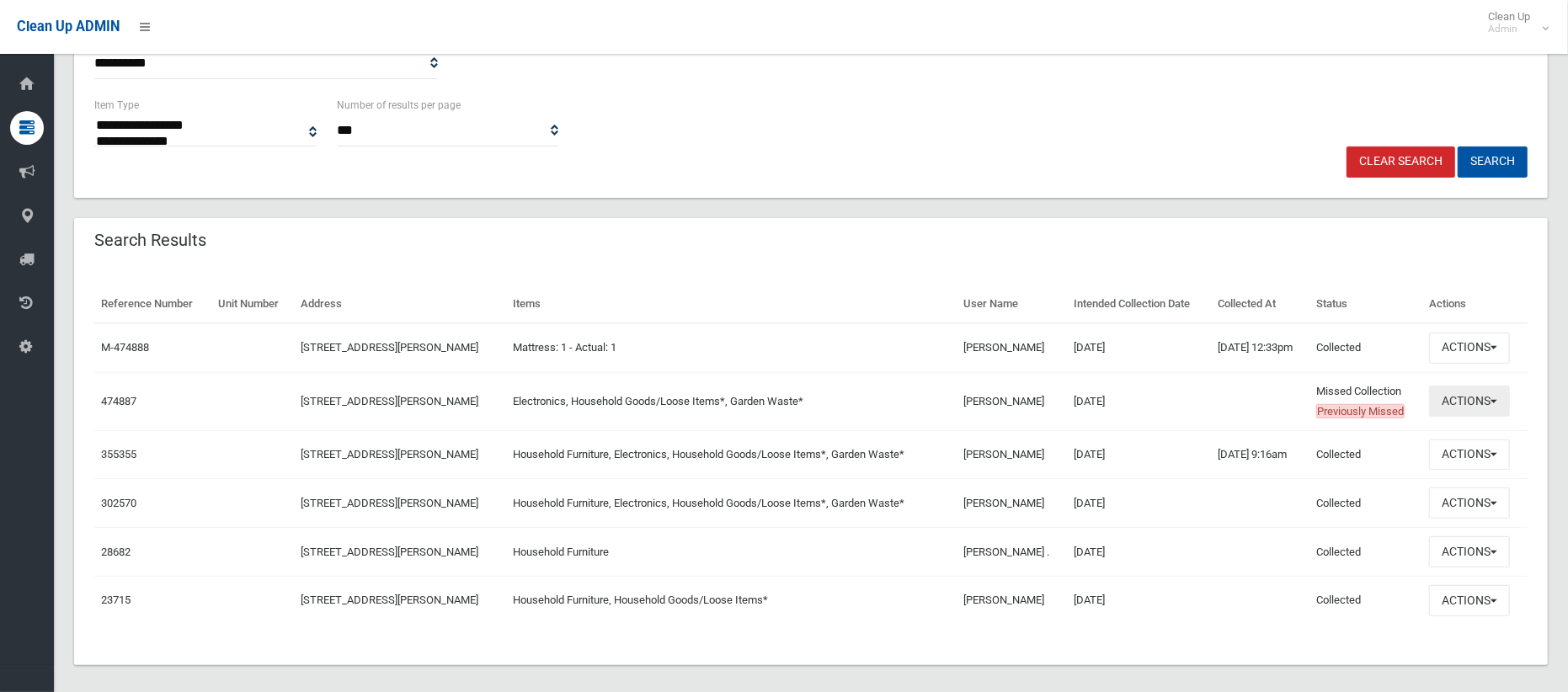
click at [1466, 401] on button "Actions" at bounding box center [1470, 402] width 81 height 31
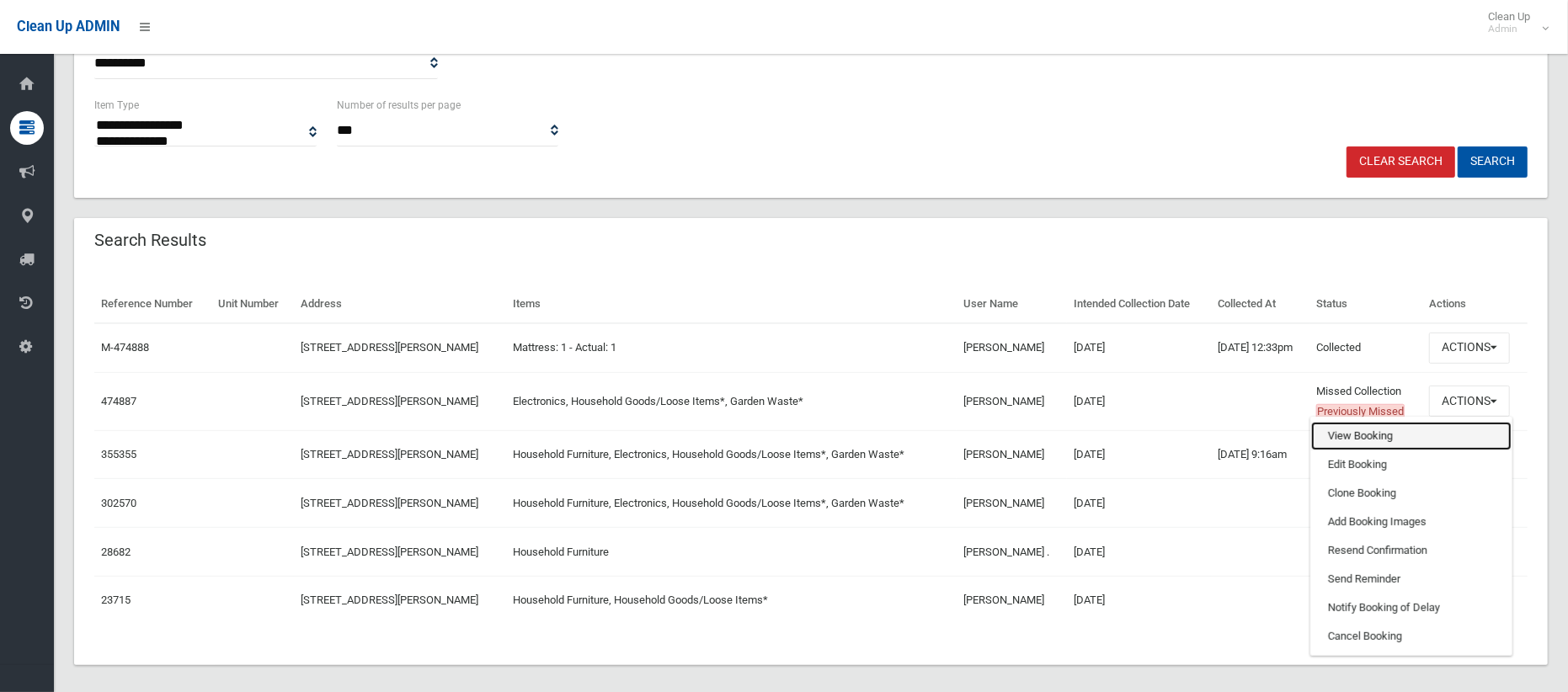
click at [1385, 439] on link "View Booking" at bounding box center [1411, 436] width 200 height 28
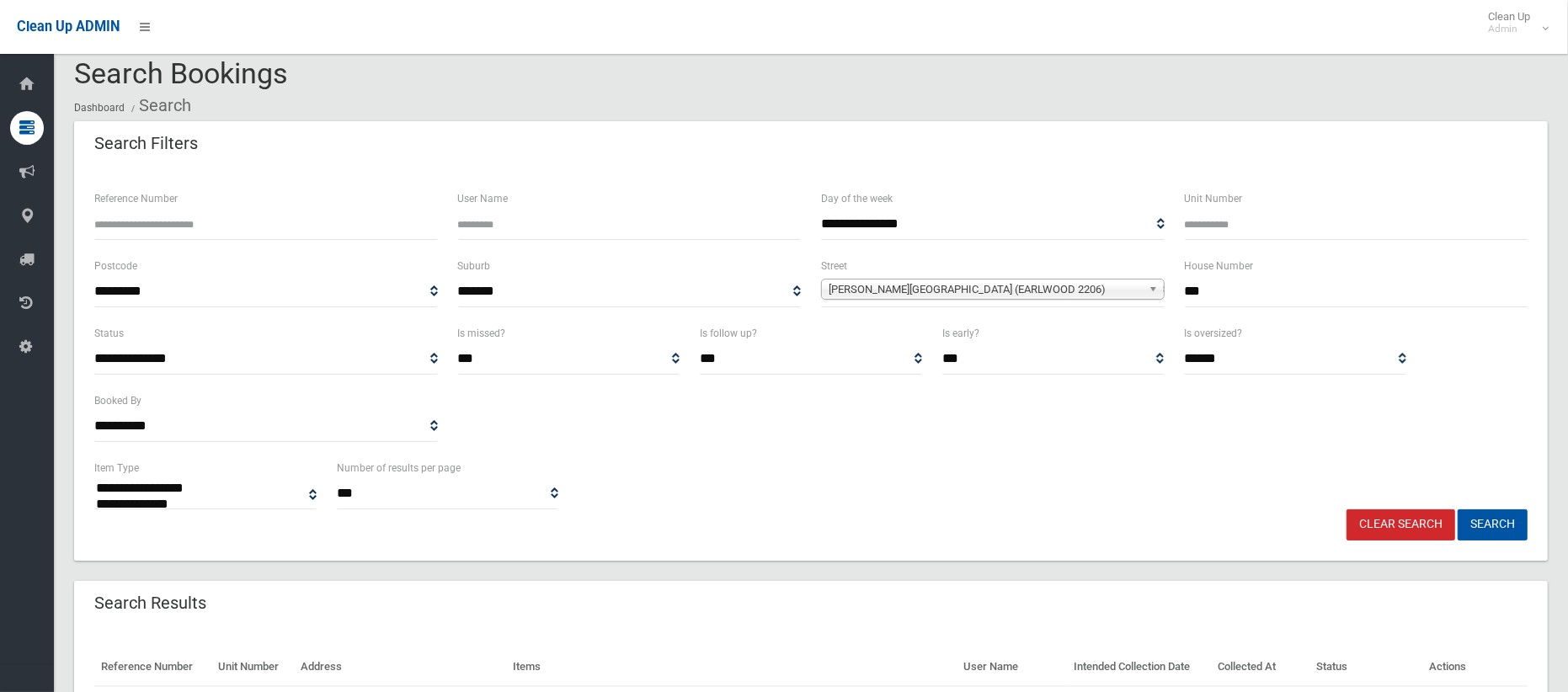
scroll to position [0, 0]
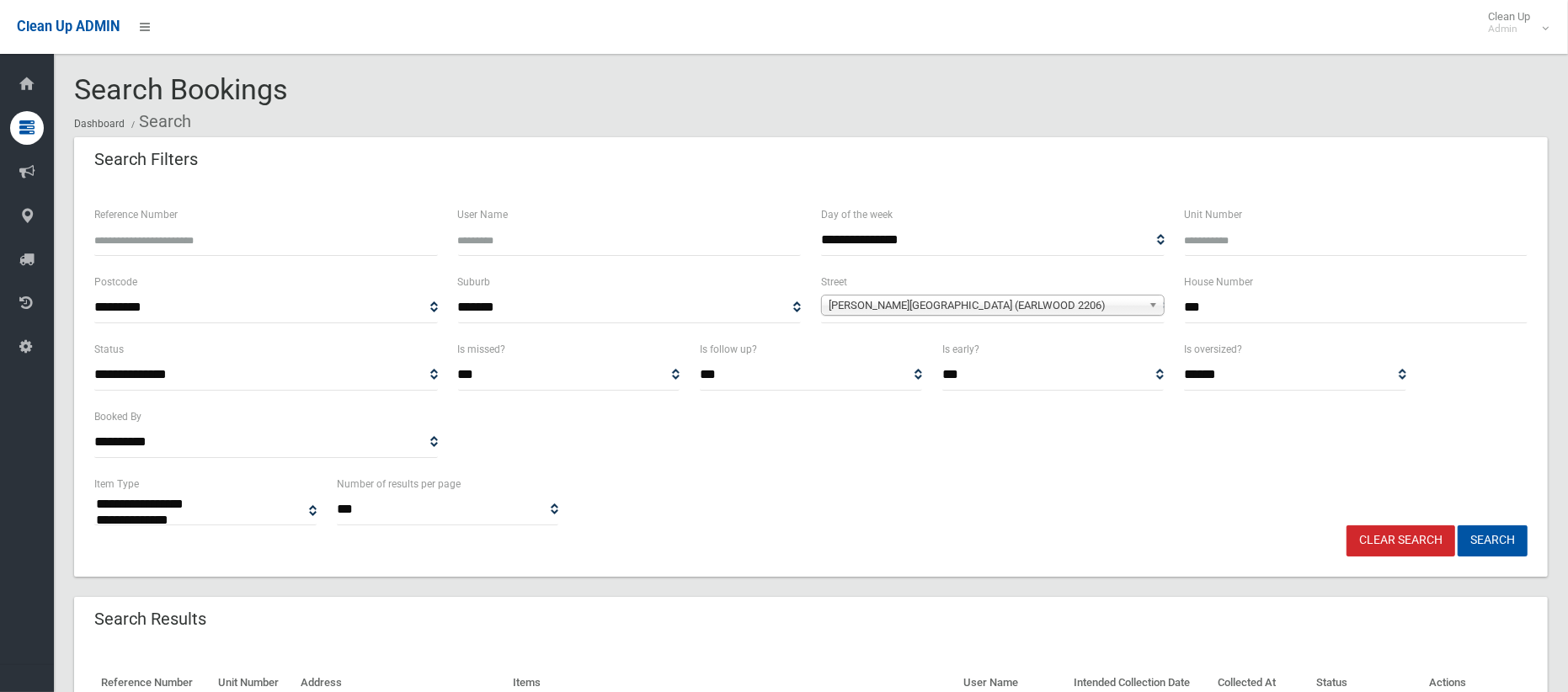
click at [1217, 301] on input "***" at bounding box center [1357, 308] width 344 height 31
type input "**"
click at [1064, 305] on span "Prince Edward Avenue (EARLWOOD 2206)" at bounding box center [984, 306] width 313 height 20
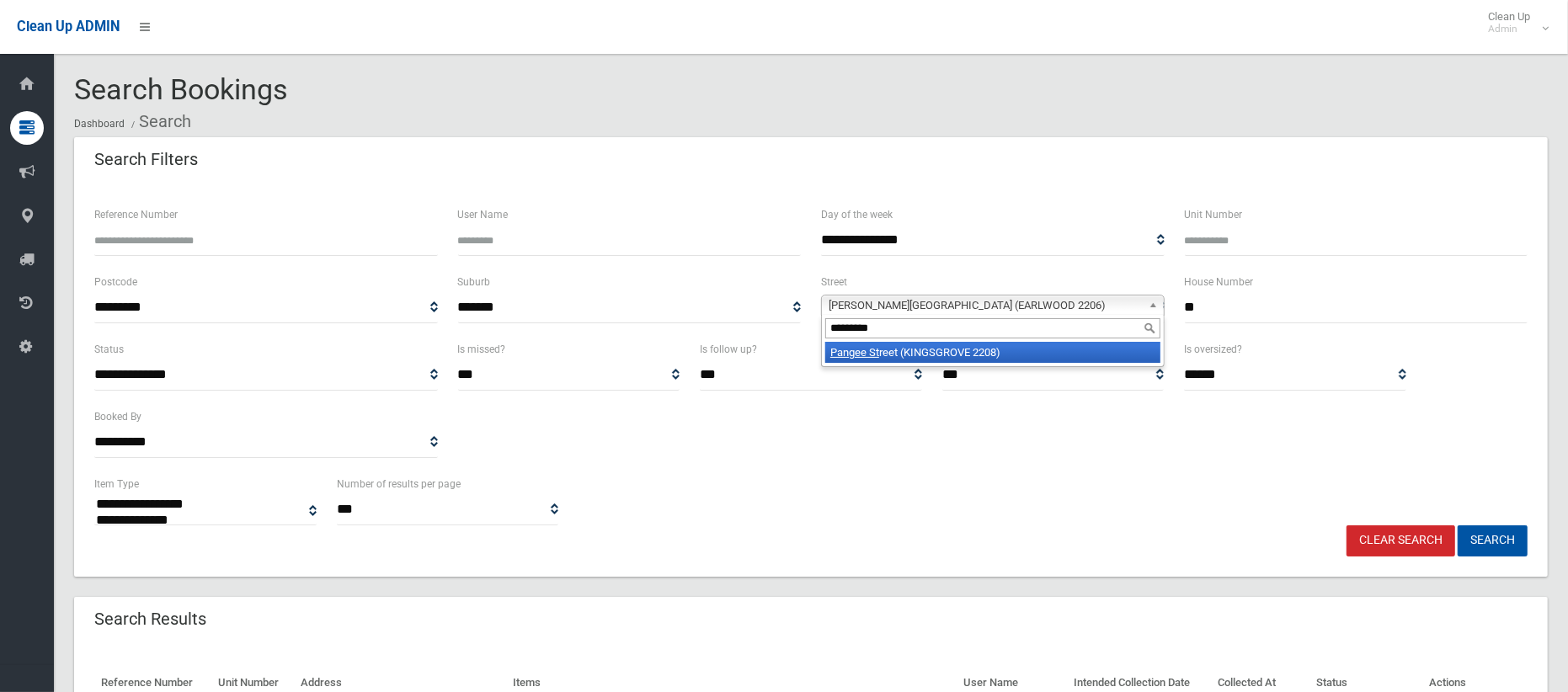
type input "*********"
click at [1044, 351] on li "Pangee St reet (KINGSGROVE 2208)" at bounding box center [993, 352] width 335 height 21
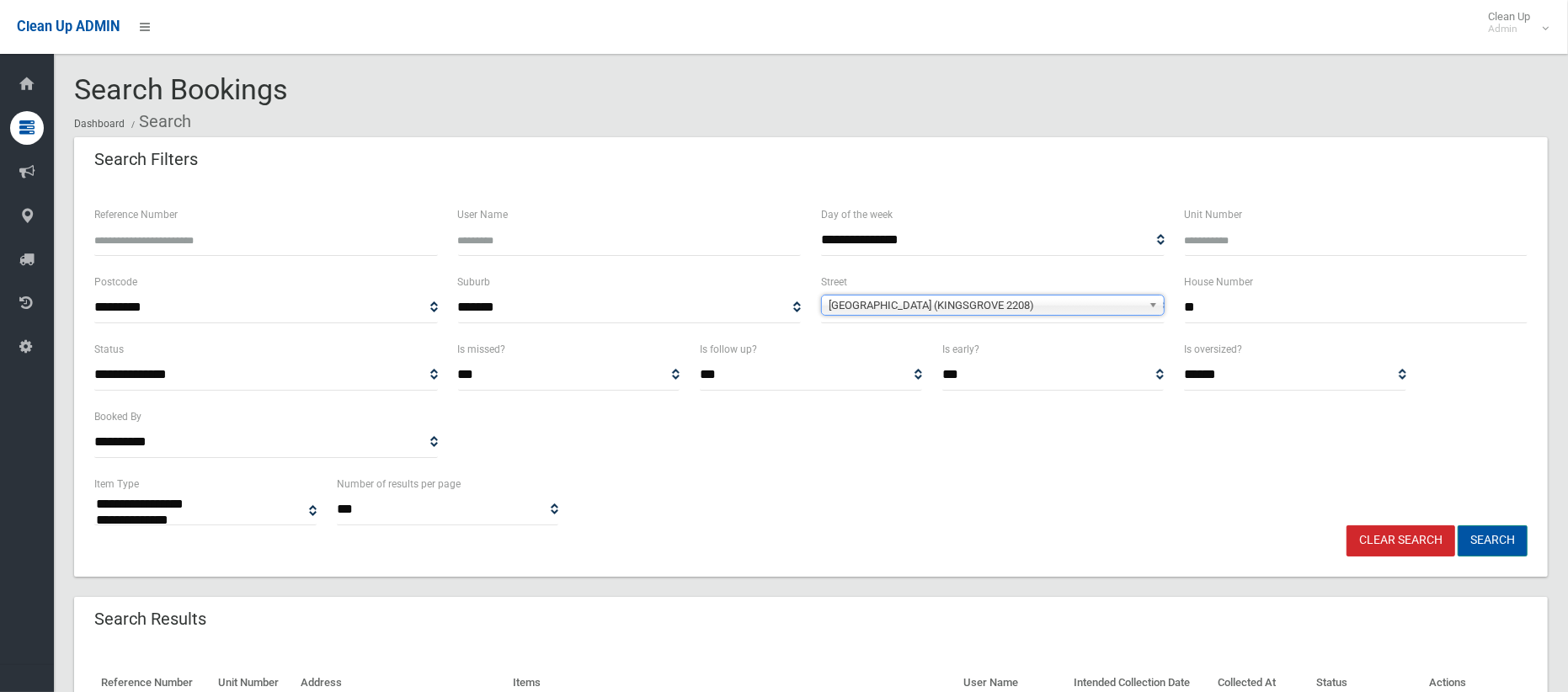
click at [1496, 543] on button "Search" at bounding box center [1493, 541] width 70 height 31
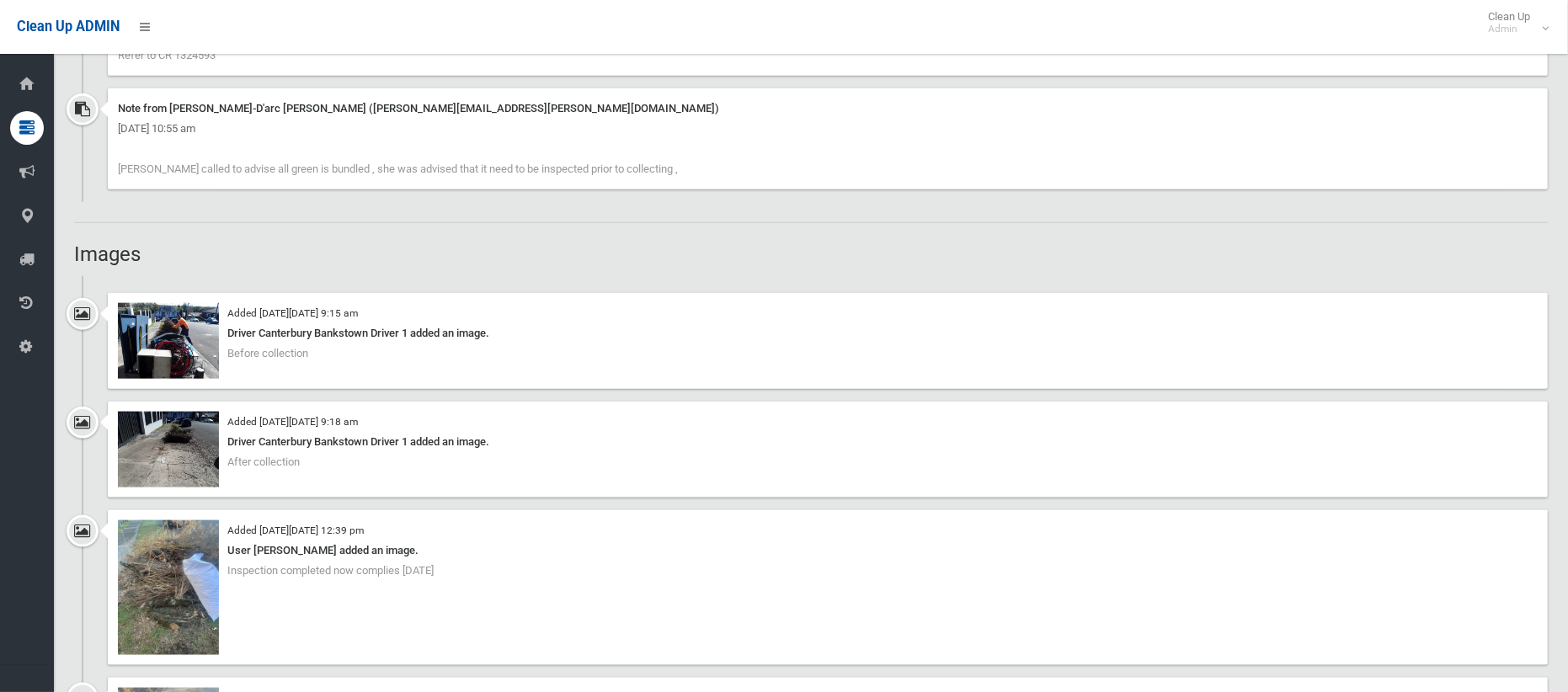
scroll to position [1538, 0]
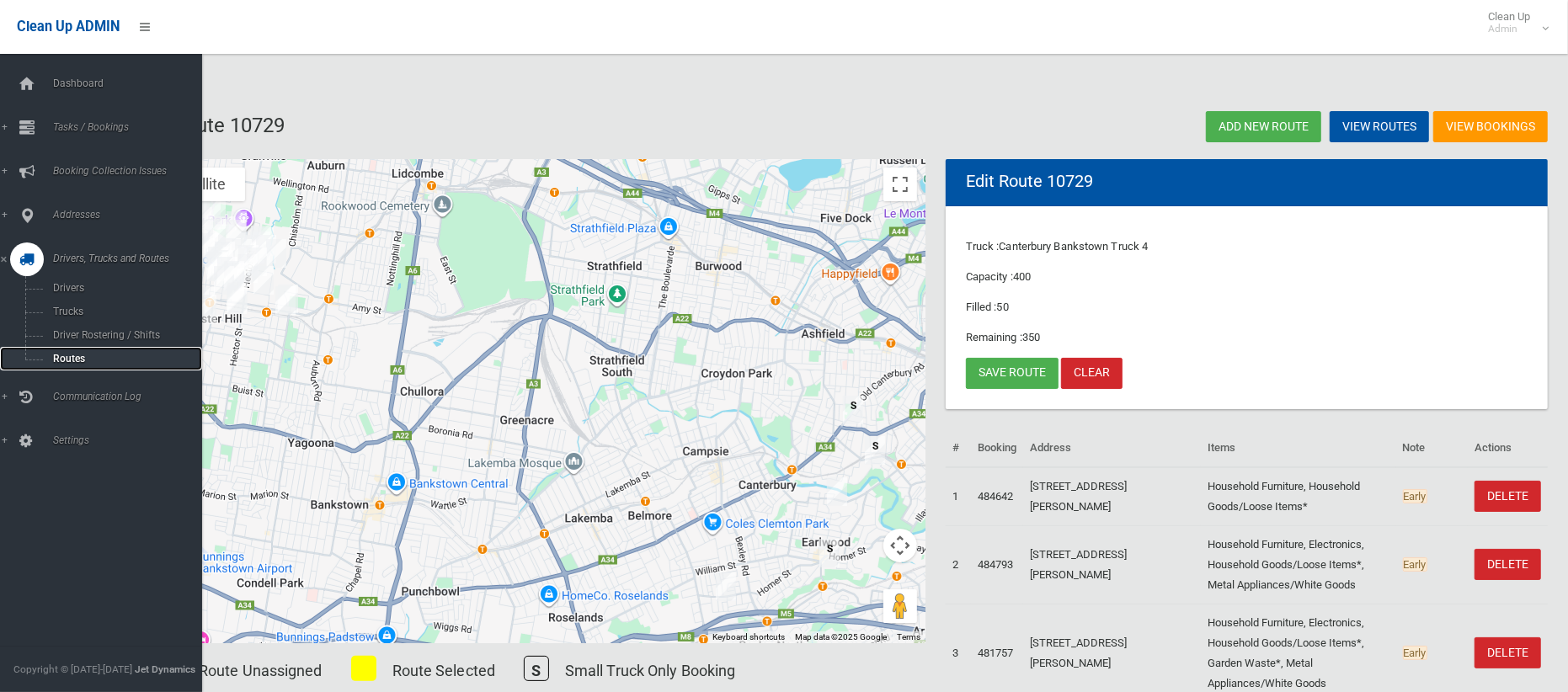
click at [63, 357] on span "Routes" at bounding box center [118, 358] width 140 height 12
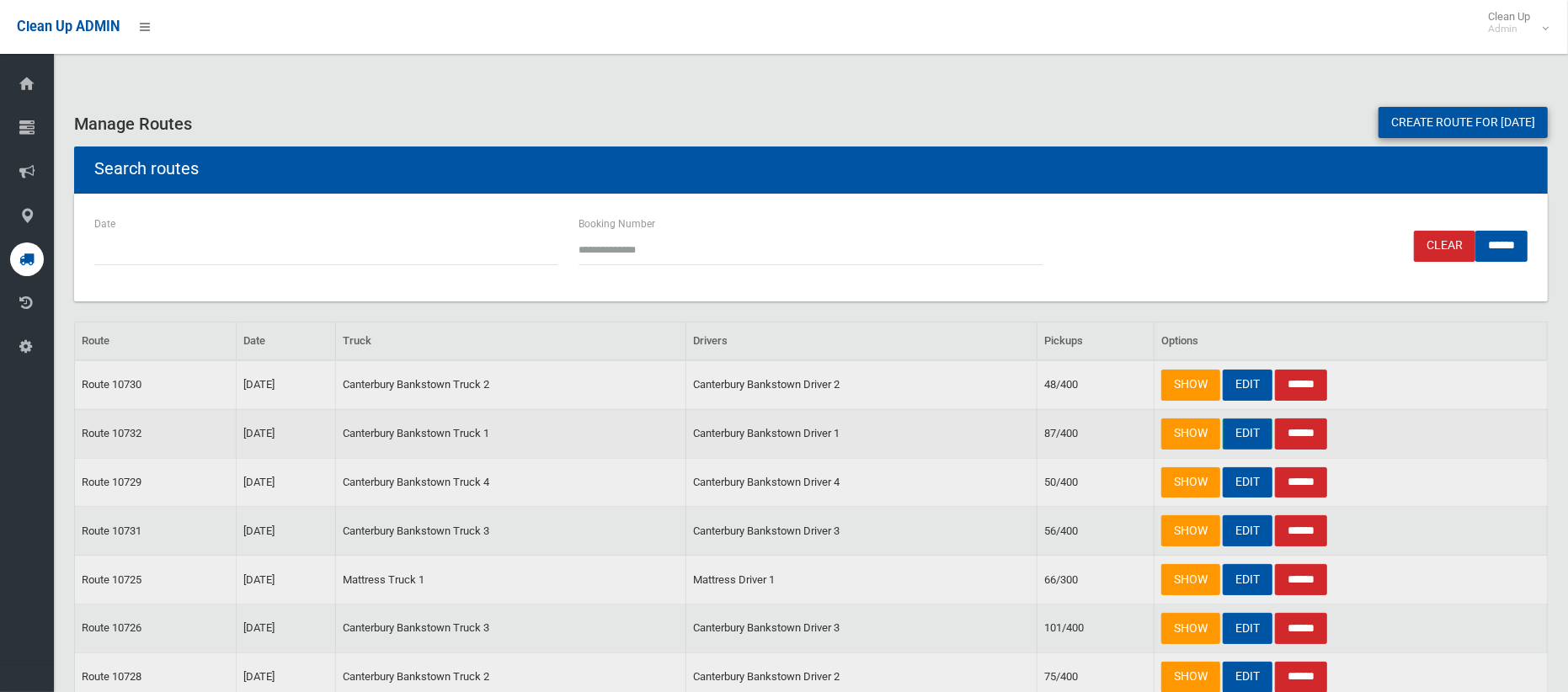
click at [1254, 438] on link "EDIT" at bounding box center [1247, 434] width 50 height 31
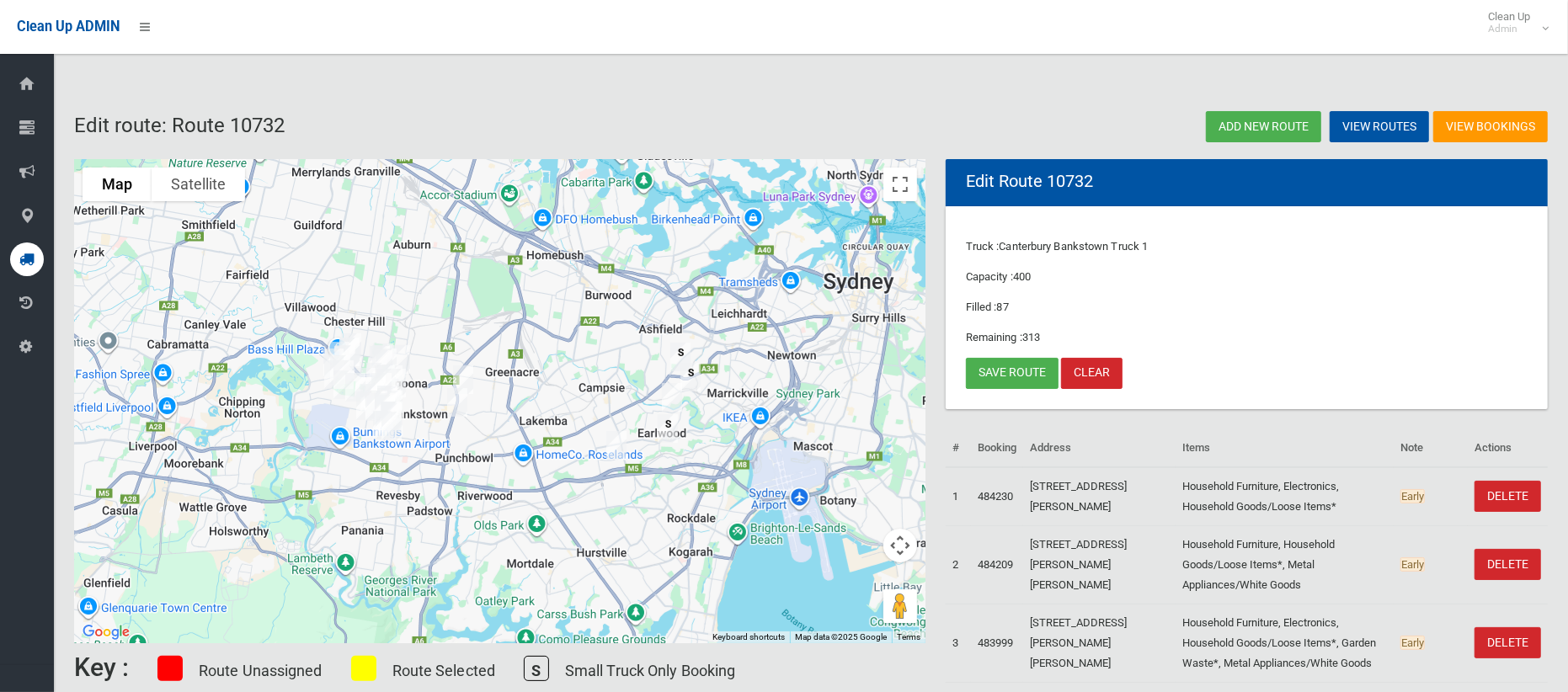
click at [675, 388] on img "103 Prince Edward Avenue, EARLWOOD NSW 2206" at bounding box center [672, 397] width 34 height 42
click at [1012, 373] on link "Save route" at bounding box center [1012, 373] width 93 height 31
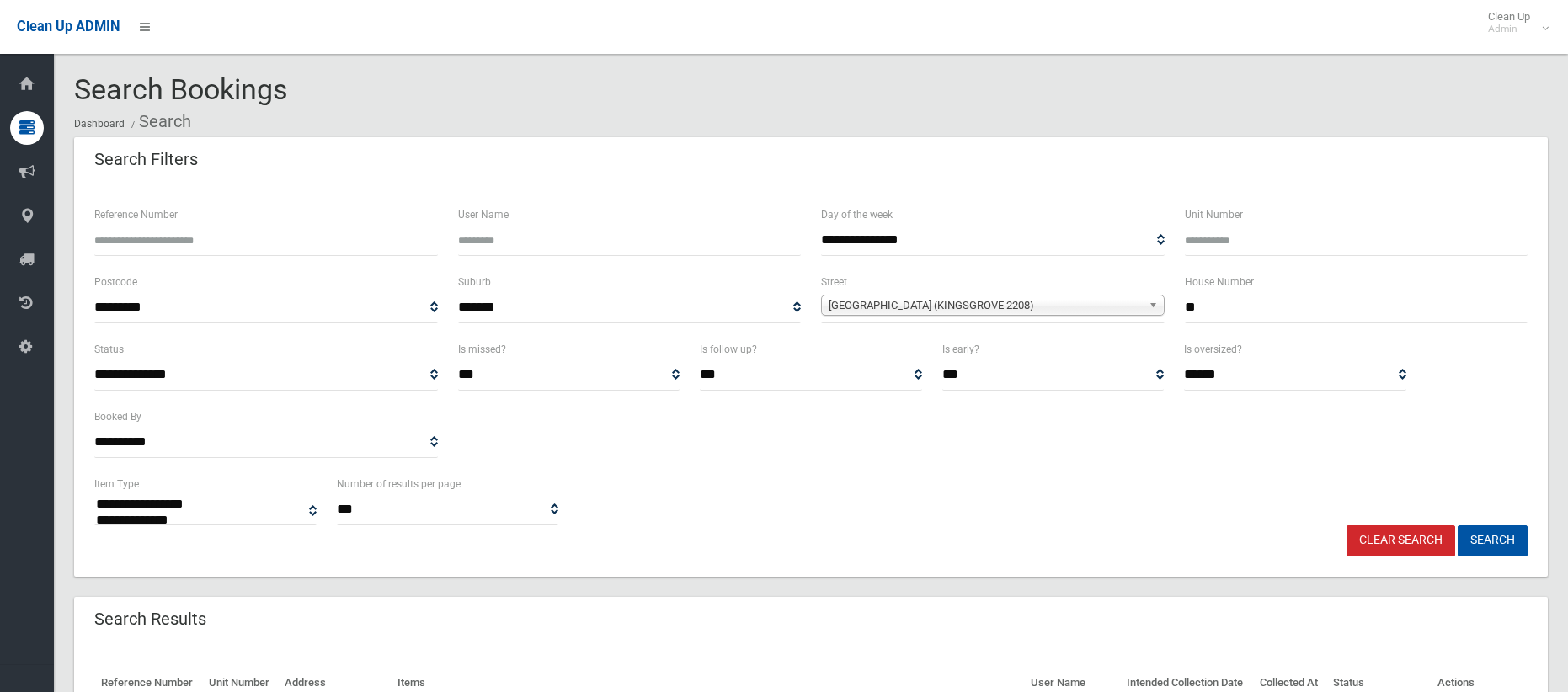
select select
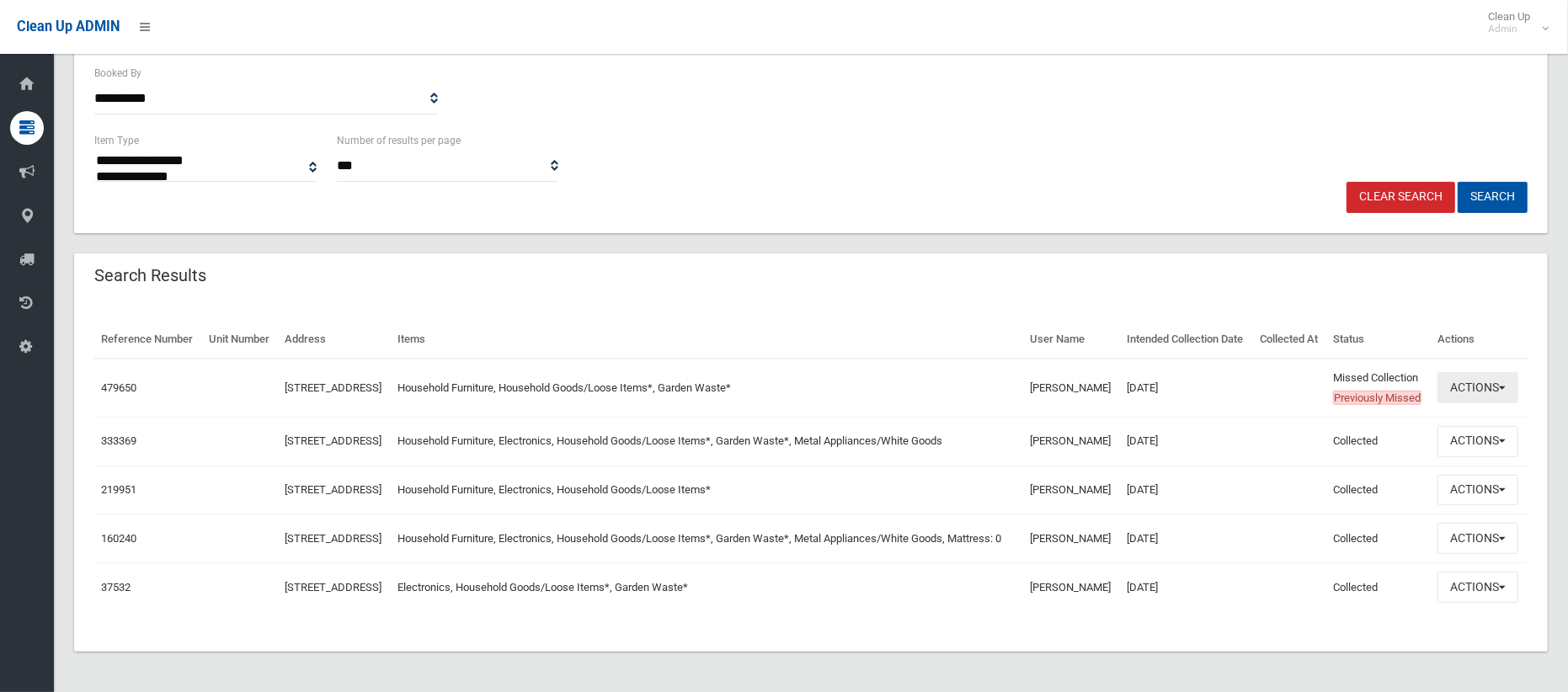
click at [1471, 372] on button "Actions" at bounding box center [1478, 388] width 81 height 31
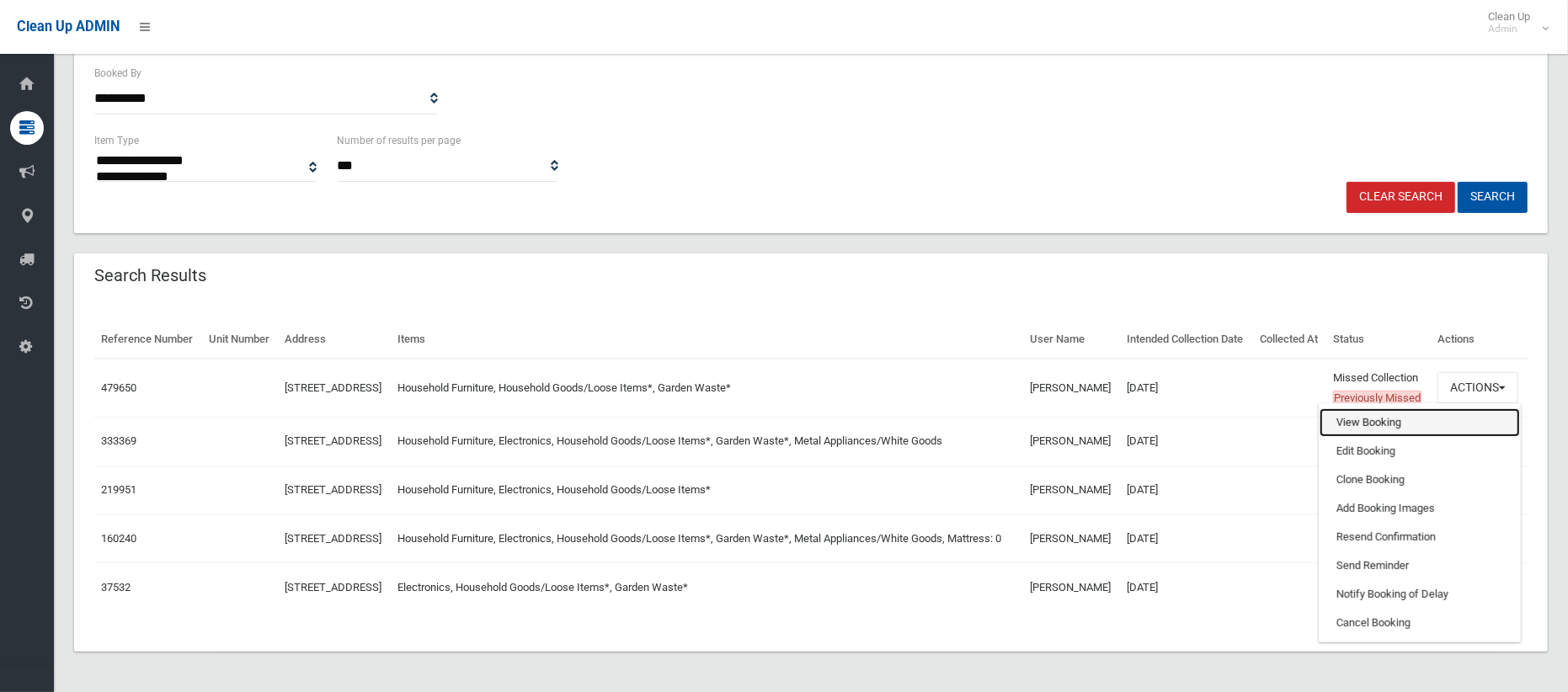
click at [1371, 408] on link "View Booking" at bounding box center [1420, 422] width 200 height 28
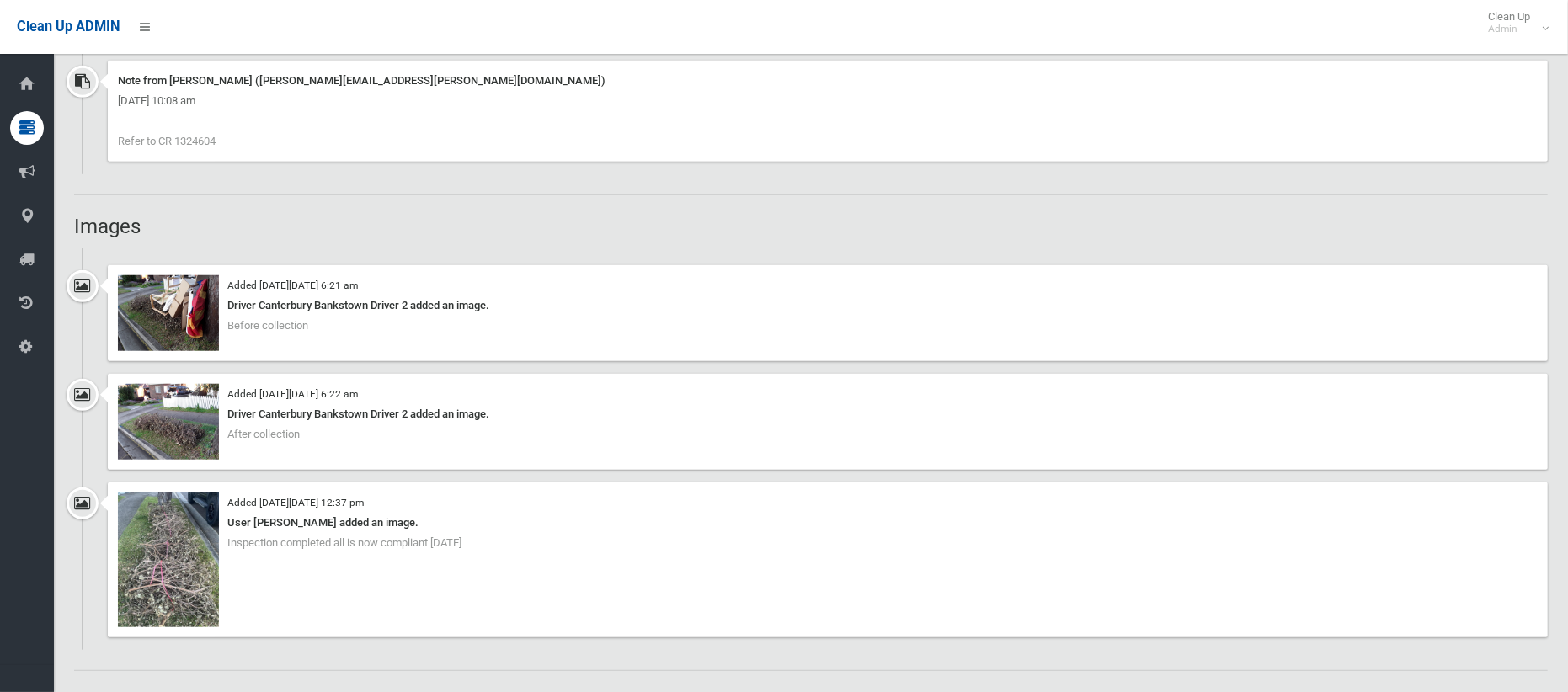
scroll to position [1077, 0]
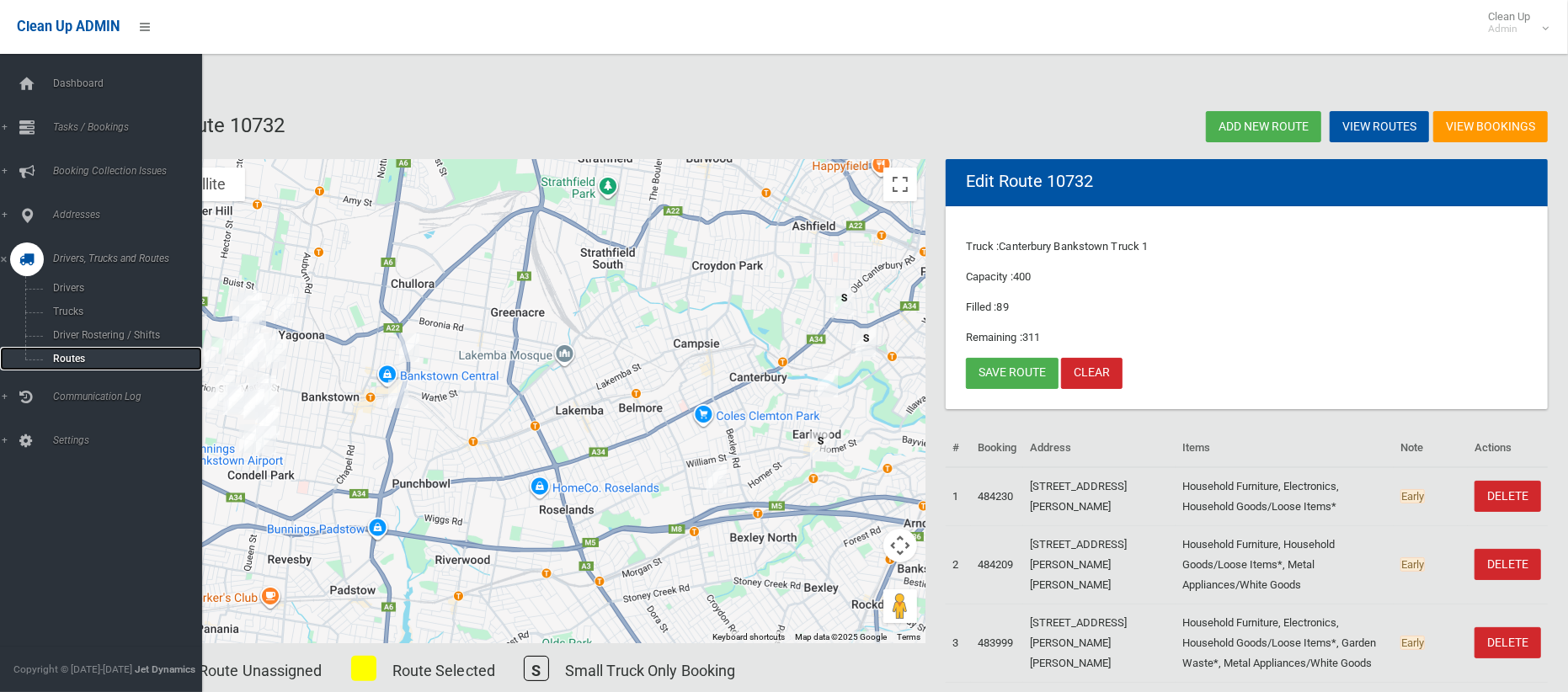
click at [74, 358] on span "Routes" at bounding box center [118, 358] width 140 height 12
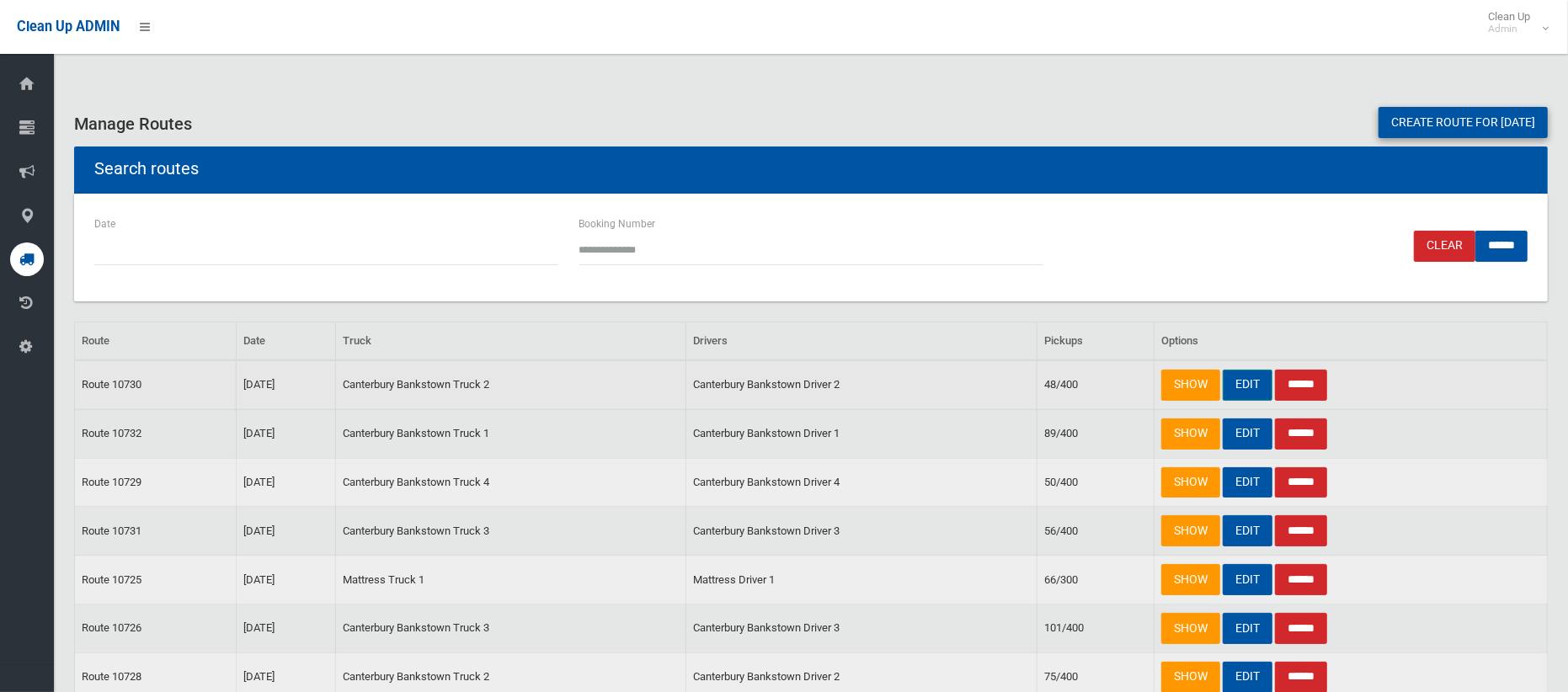
click at [1246, 389] on link "EDIT" at bounding box center [1247, 385] width 50 height 31
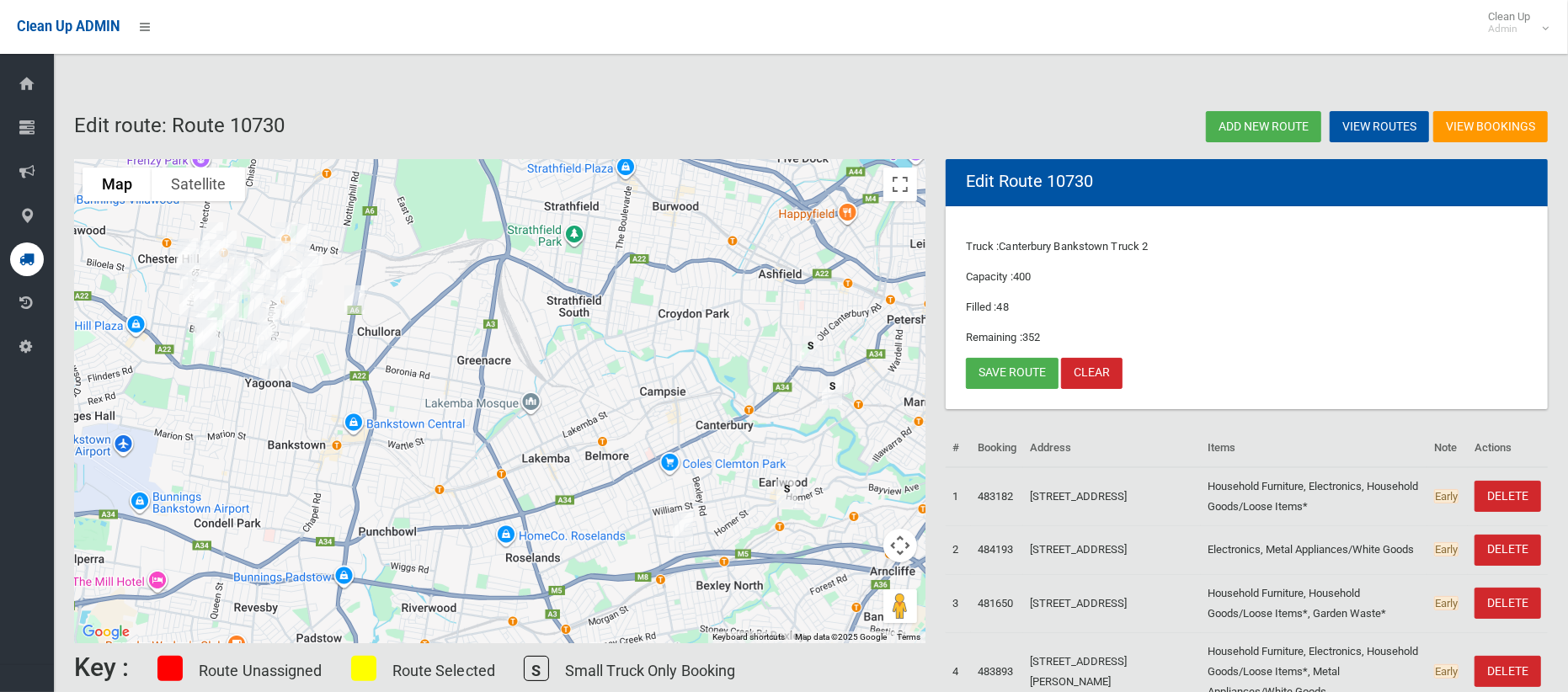
click at [686, 524] on img "27 Pangee Street, KINGSGROVE NSW 2208" at bounding box center [683, 528] width 34 height 42
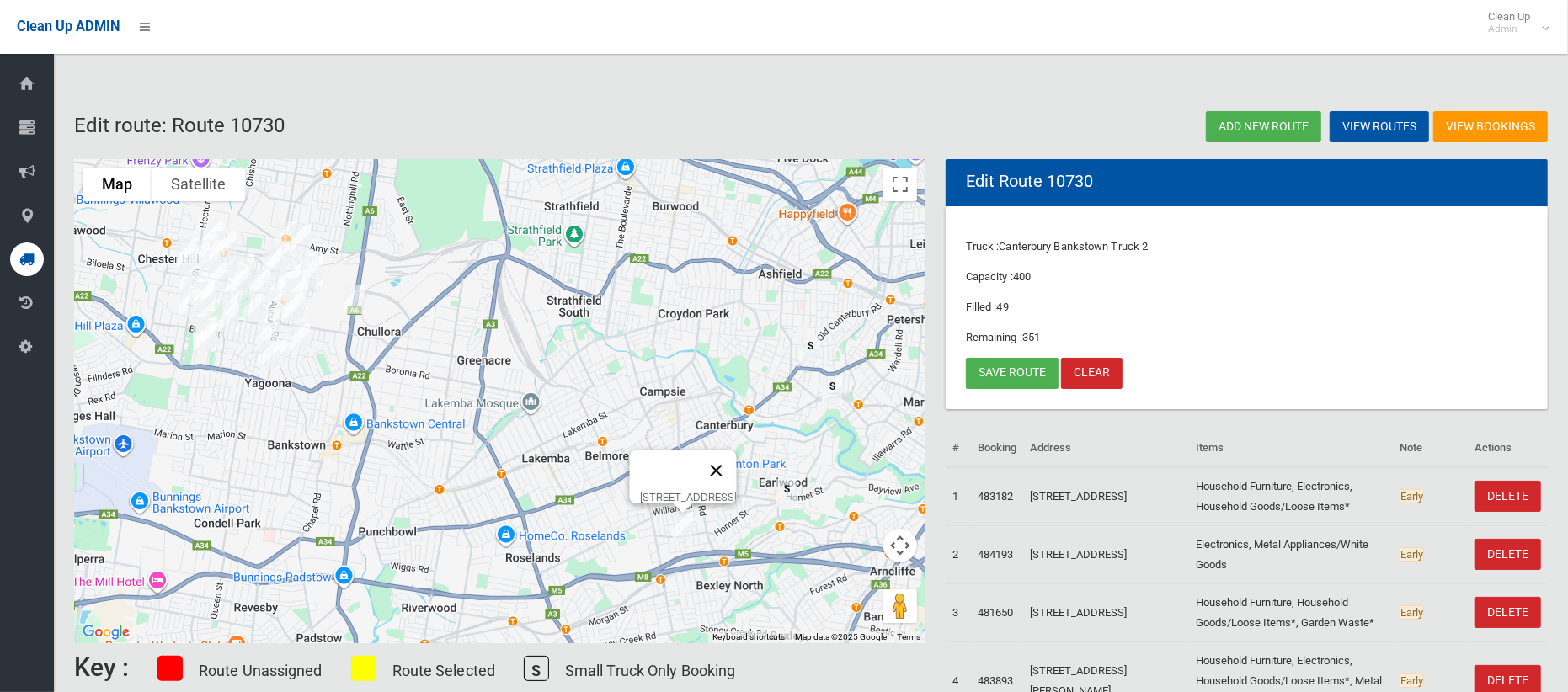
click at [737, 459] on button "Close" at bounding box center [717, 471] width 40 height 40
click at [1001, 369] on link "Save route" at bounding box center [1012, 373] width 93 height 31
click at [1011, 367] on link "Save route" at bounding box center [1012, 373] width 93 height 31
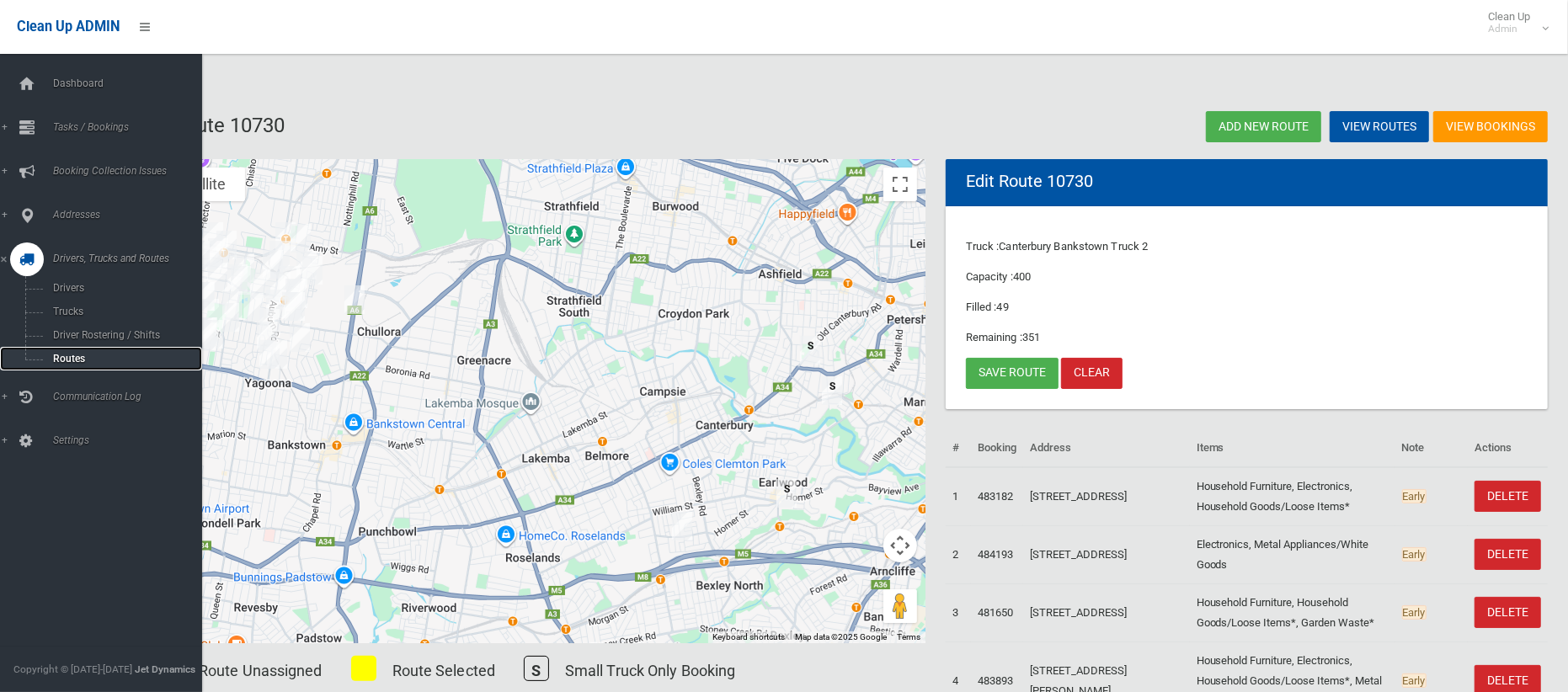
click at [66, 357] on span "Routes" at bounding box center [118, 358] width 140 height 12
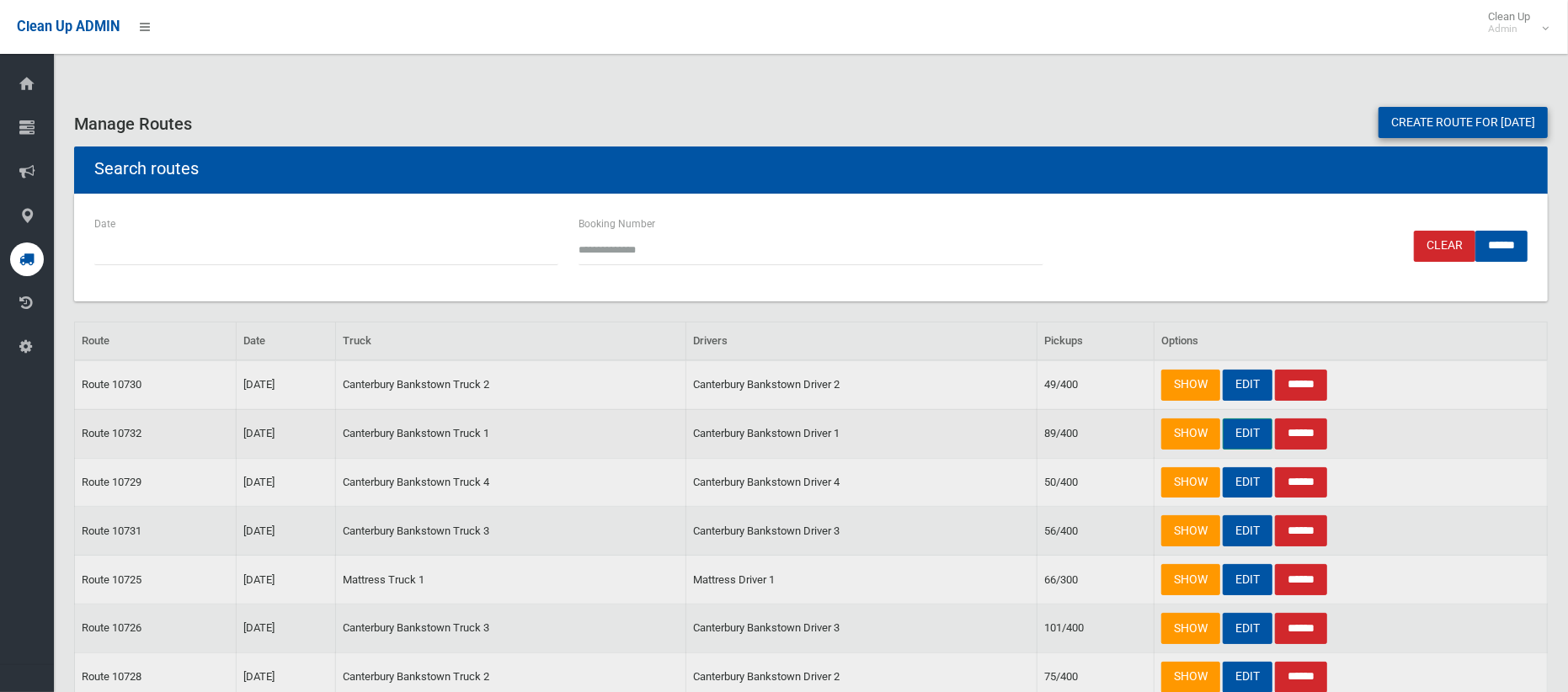
click at [1246, 436] on link "EDIT" at bounding box center [1247, 434] width 50 height 31
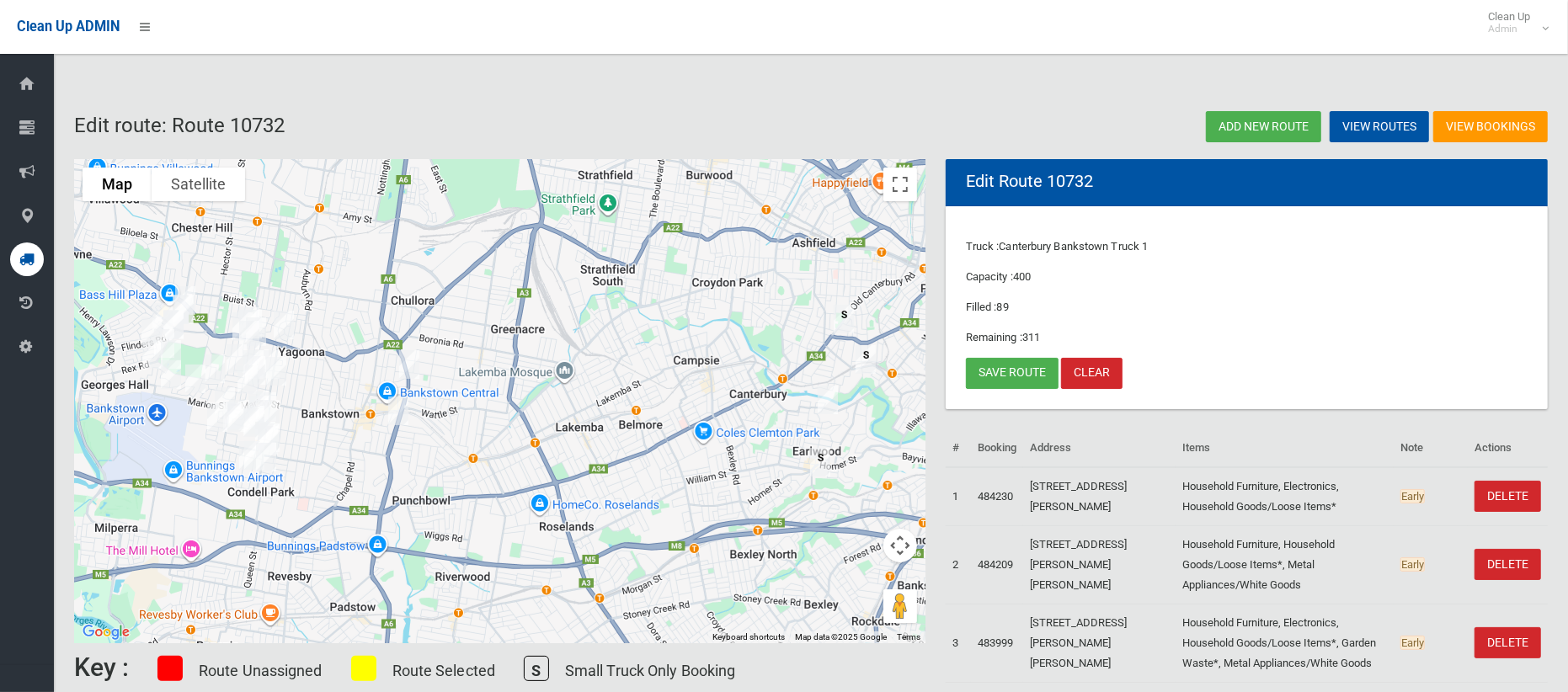
click at [841, 323] on img "682-704 New Canterbury Road, HURLSTONE PARK NSW 2193" at bounding box center [844, 319] width 34 height 42
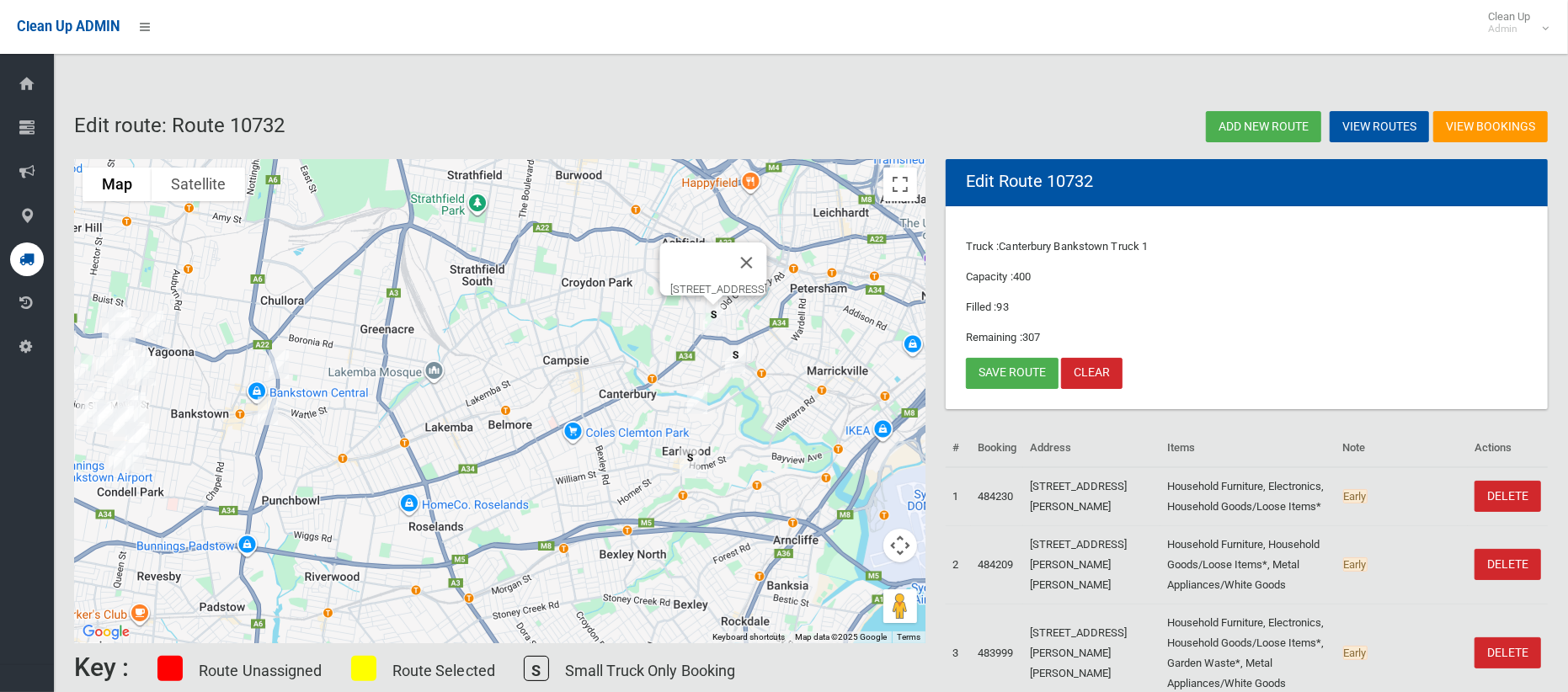
click at [729, 363] on img "19 Starkey Street, HURLSTONE PARK NSW 2193" at bounding box center [734, 359] width 34 height 42
click at [696, 458] on img "15 Hartill Law Avenue, EARLWOOD NSW 2206" at bounding box center [689, 462] width 34 height 42
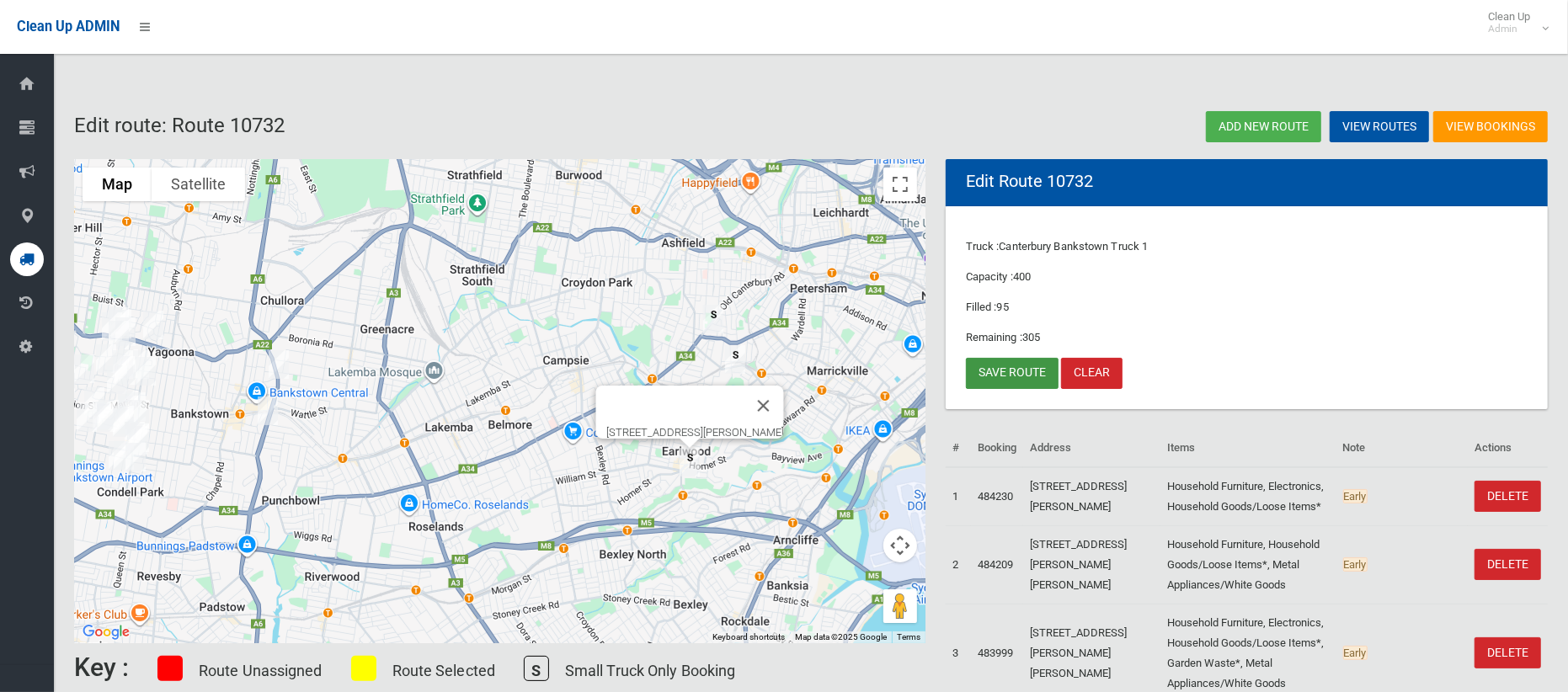
click at [1011, 377] on link "Save route" at bounding box center [1012, 373] width 93 height 31
